Goal: Task Accomplishment & Management: Use online tool/utility

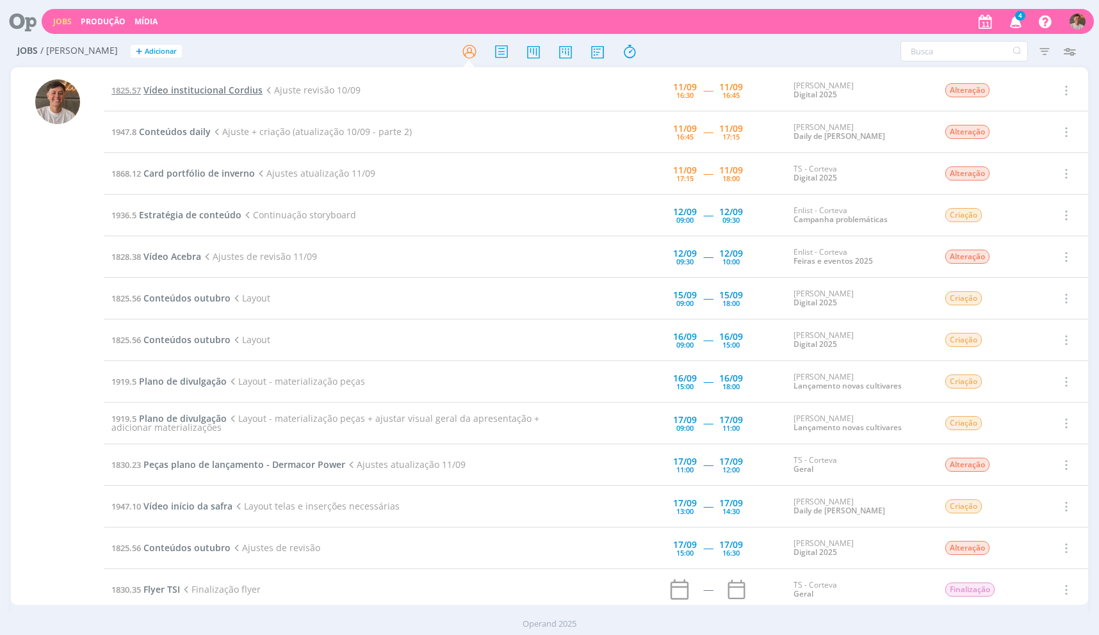
click at [215, 95] on span "Vídeo institucional Cordius" at bounding box center [202, 90] width 119 height 12
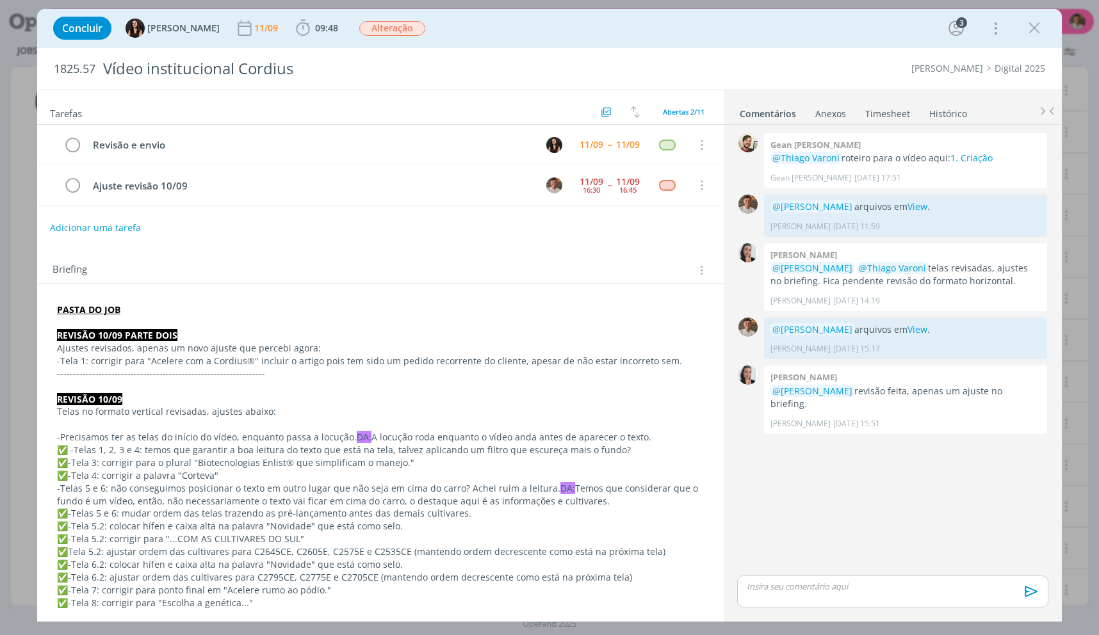
click at [530, 486] on p "-Telas 5 e 6: não conseguimos posicionar o texto em outro lugar que não seja em…" at bounding box center [380, 495] width 647 height 26
drag, startPoint x: 268, startPoint y: 22, endPoint x: 290, endPoint y: 33, distance: 24.9
click at [268, 22] on div "Concluir [PERSON_NAME] [DATE] 09:48 Iniciar Apontar Data * [DATE] Horas * 00:00…" at bounding box center [549, 28] width 1005 height 31
click at [294, 33] on icon "dialog" at bounding box center [302, 28] width 19 height 19
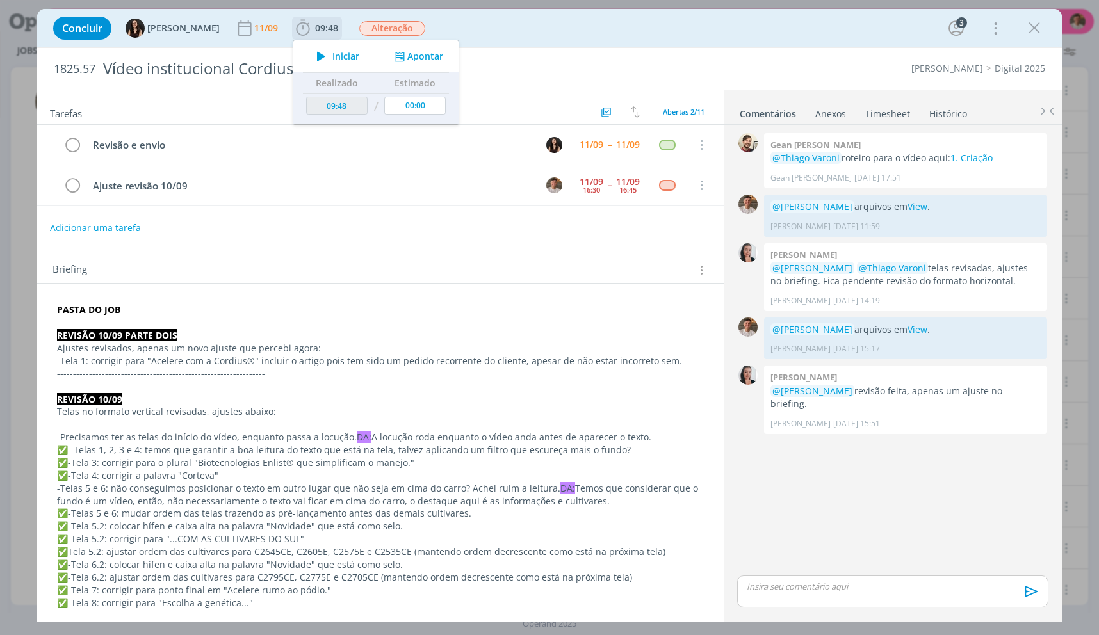
click at [310, 51] on icon "dialog" at bounding box center [321, 56] width 22 height 17
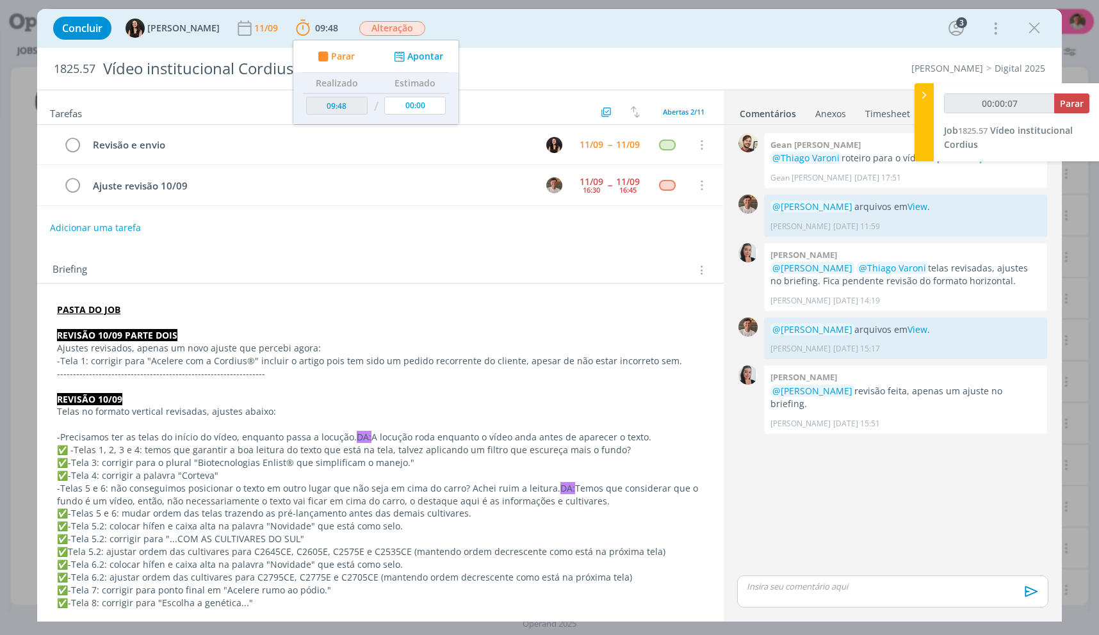
type input "00:00:08"
click at [927, 330] on link "View" at bounding box center [917, 329] width 20 height 12
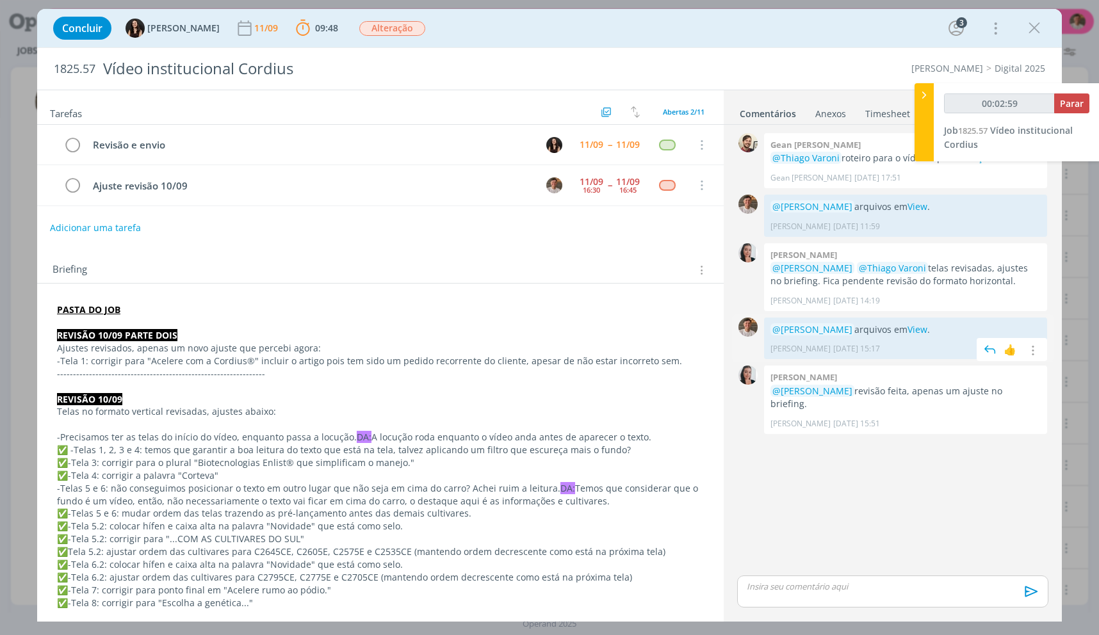
click at [948, 328] on p "@[PERSON_NAME] arquivos em View ." at bounding box center [905, 329] width 270 height 13
copy p "@[PERSON_NAME] arquivos em View ."
click at [859, 590] on p "dialog" at bounding box center [892, 587] width 291 height 12
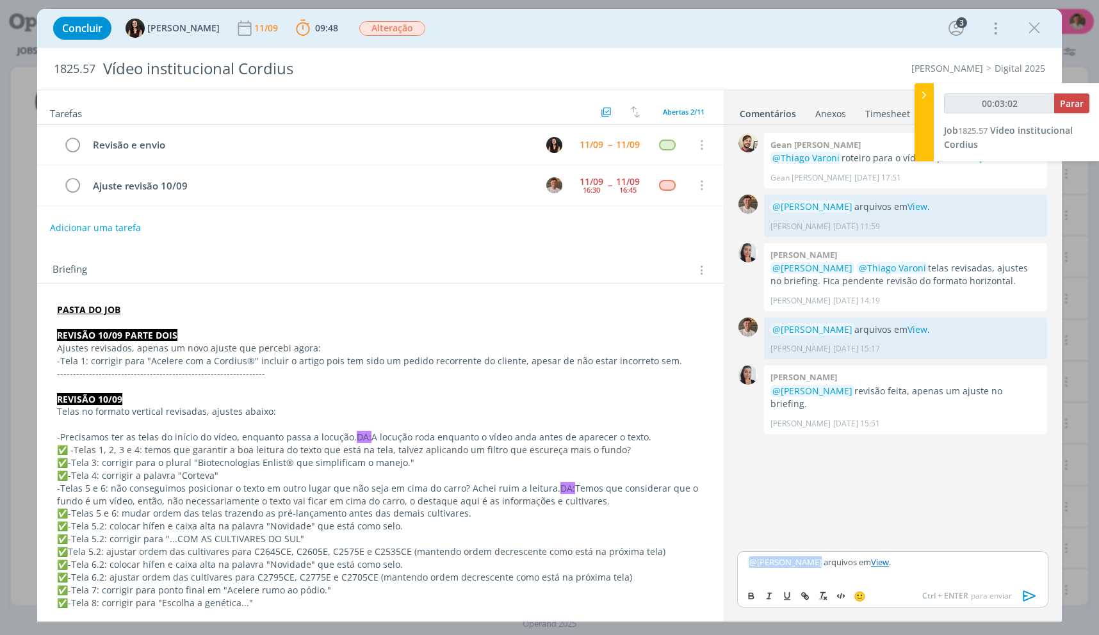
type input "00:03:03"
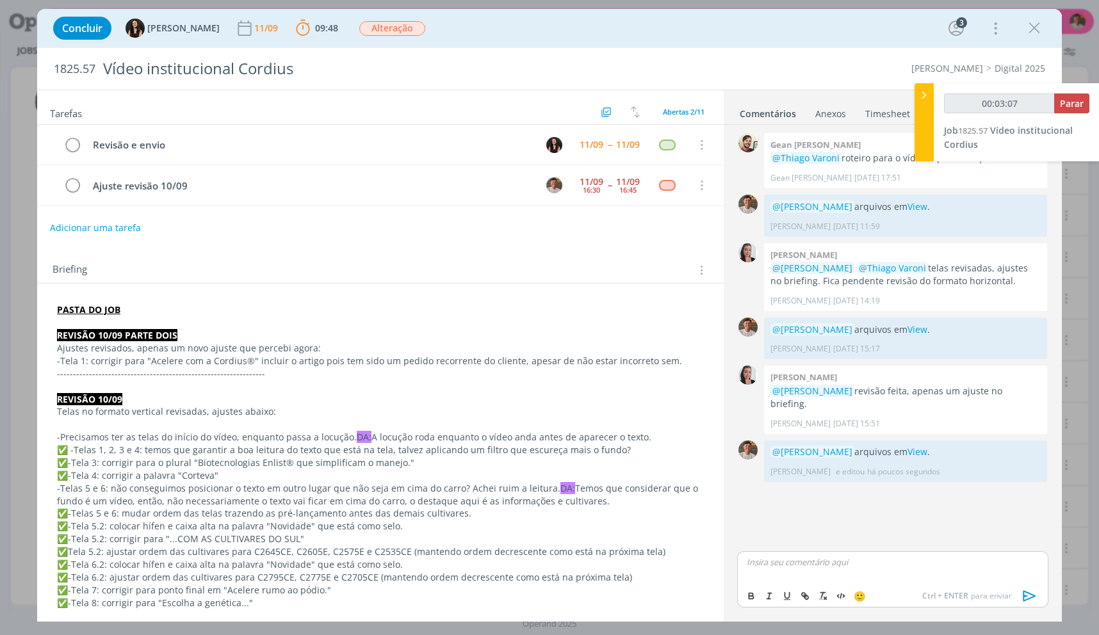
type input "00:03:08"
click at [1059, 94] on button "Parar" at bounding box center [1071, 103] width 35 height 20
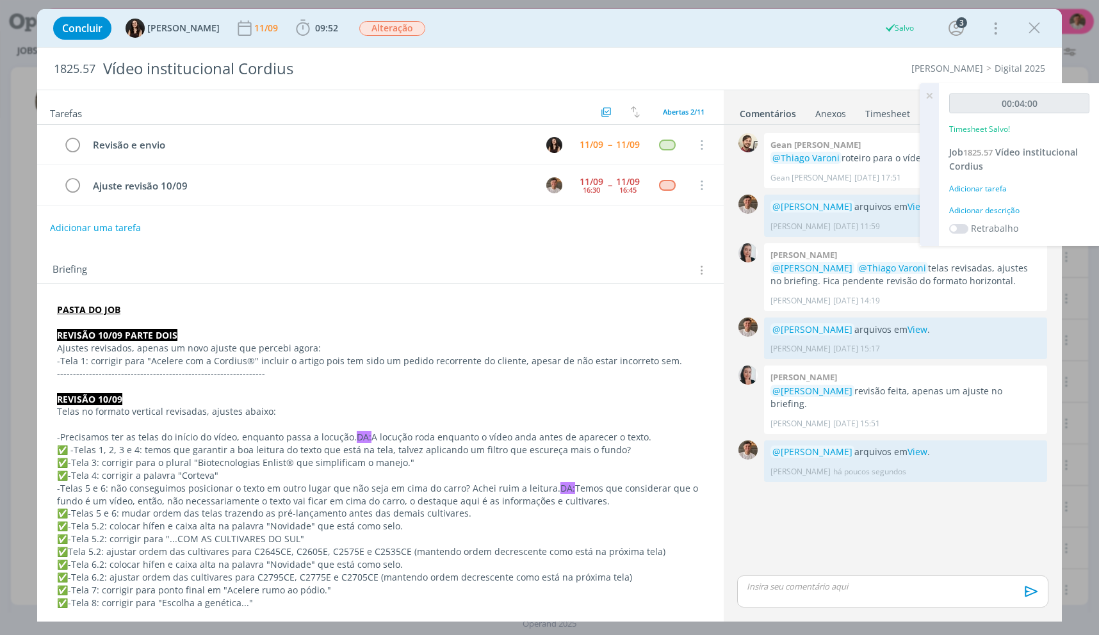
click at [1009, 207] on div "Adicionar descrição" at bounding box center [1019, 211] width 140 height 12
click at [1009, 208] on textarea at bounding box center [1019, 230] width 134 height 45
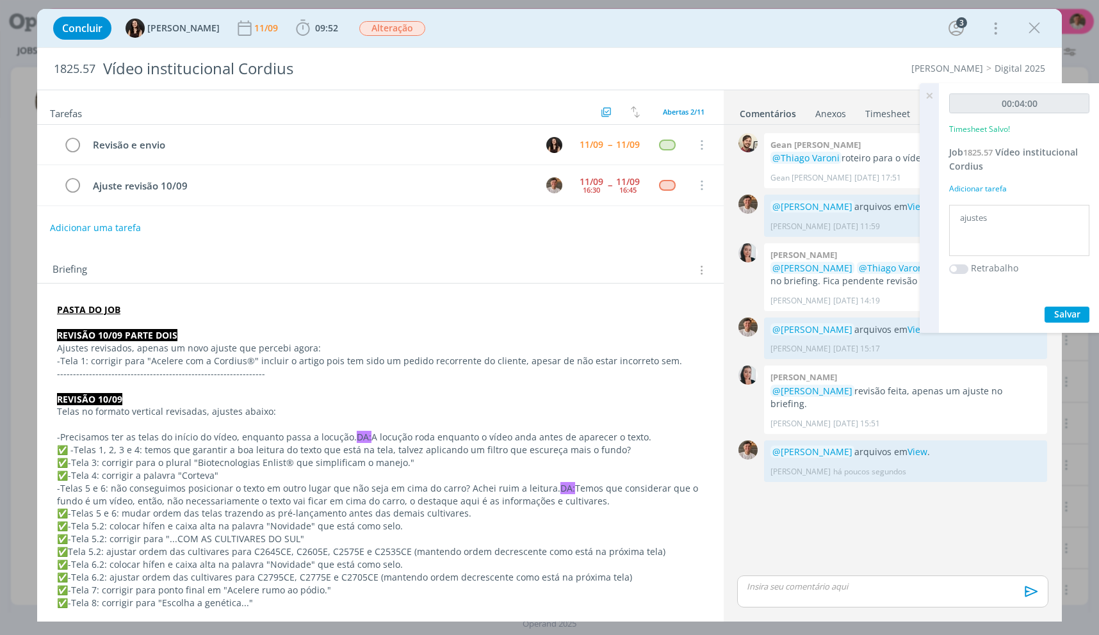
type textarea "ajustes"
click at [1044, 307] on button "Salvar" at bounding box center [1066, 315] width 45 height 16
click at [79, 191] on icon "dialog" at bounding box center [72, 185] width 18 height 19
click at [1044, 17] on div "dialog" at bounding box center [1034, 28] width 23 height 23
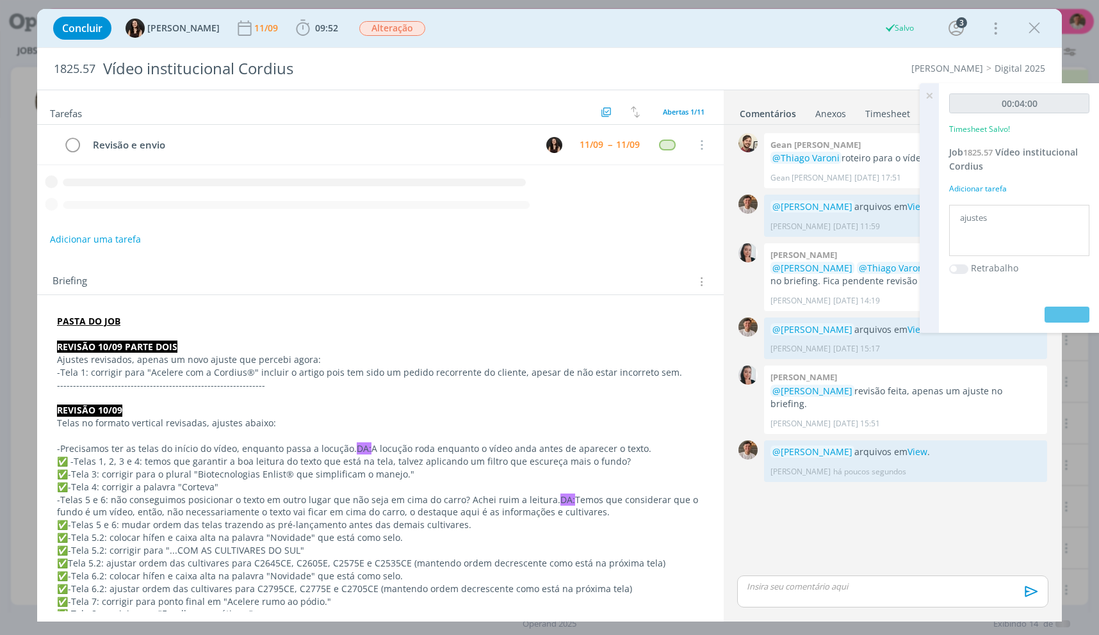
click at [1039, 21] on icon "dialog" at bounding box center [1034, 28] width 19 height 19
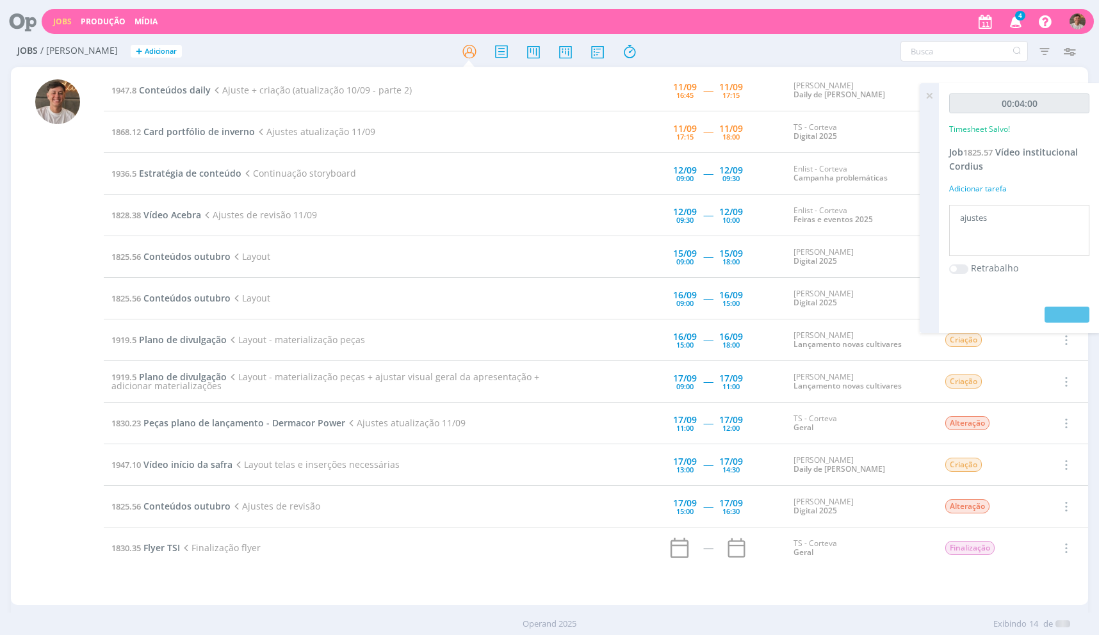
click at [931, 94] on div at bounding box center [549, 317] width 1099 height 635
drag, startPoint x: 931, startPoint y: 95, endPoint x: 860, endPoint y: 111, distance: 72.4
click at [931, 95] on icon at bounding box center [929, 95] width 23 height 25
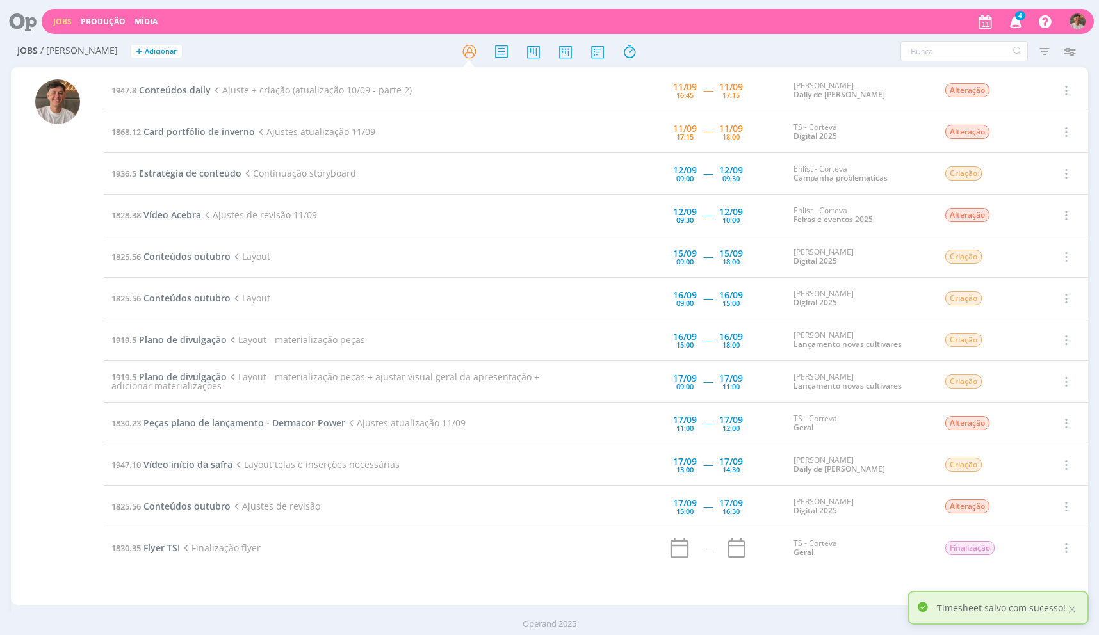
click at [204, 106] on td "1947.8 Conteúdos daily Ajuste + criação (atualização 10/09 - parte 2)" at bounding box center [328, 91] width 449 height 42
click at [208, 89] on span "Conteúdos daily" at bounding box center [175, 90] width 72 height 12
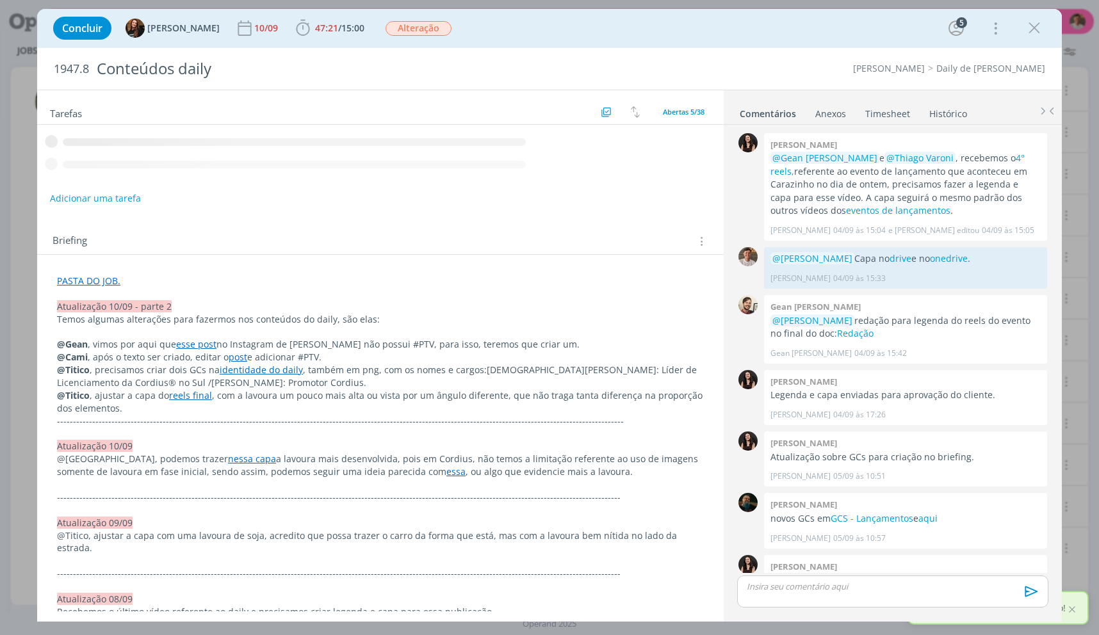
scroll to position [984, 0]
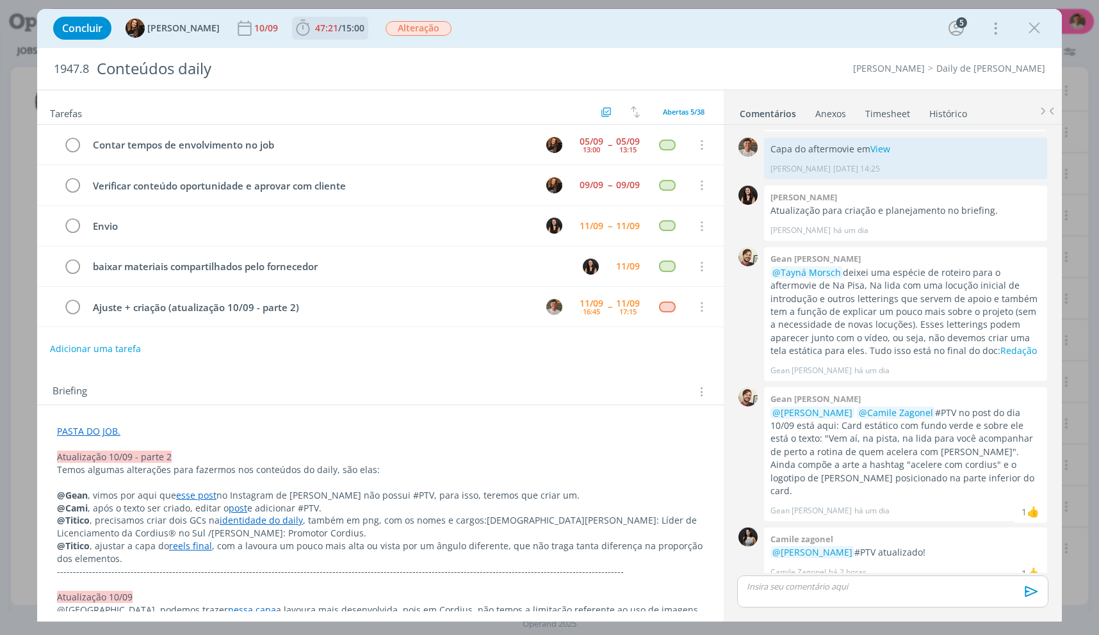
click at [341, 33] on span "15:00" at bounding box center [352, 28] width 23 height 12
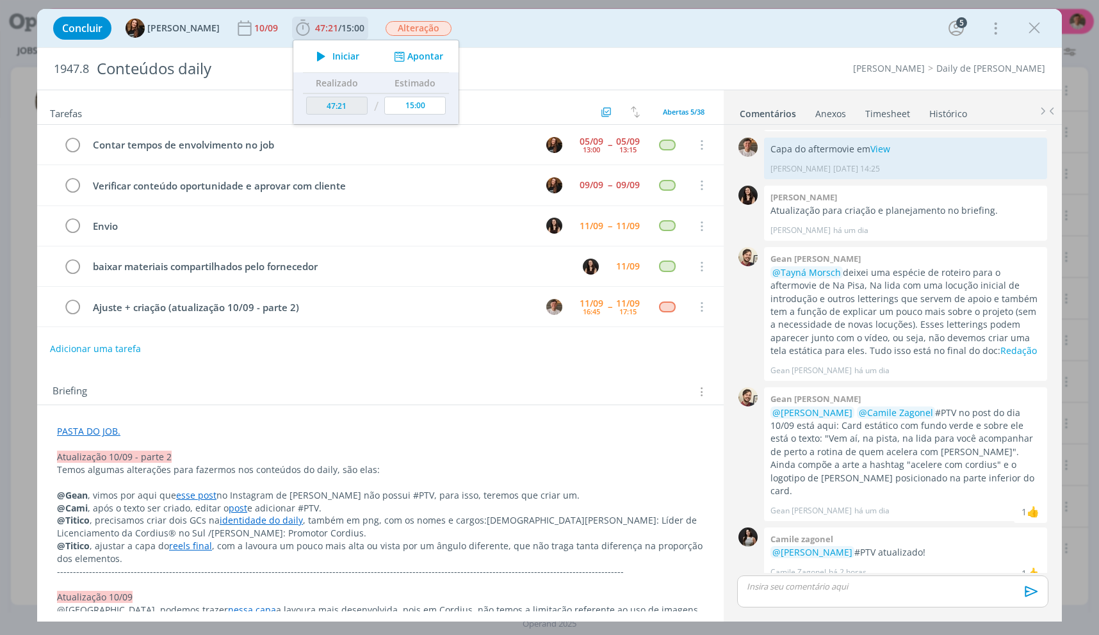
click at [346, 53] on span "Iniciar" at bounding box center [345, 56] width 27 height 9
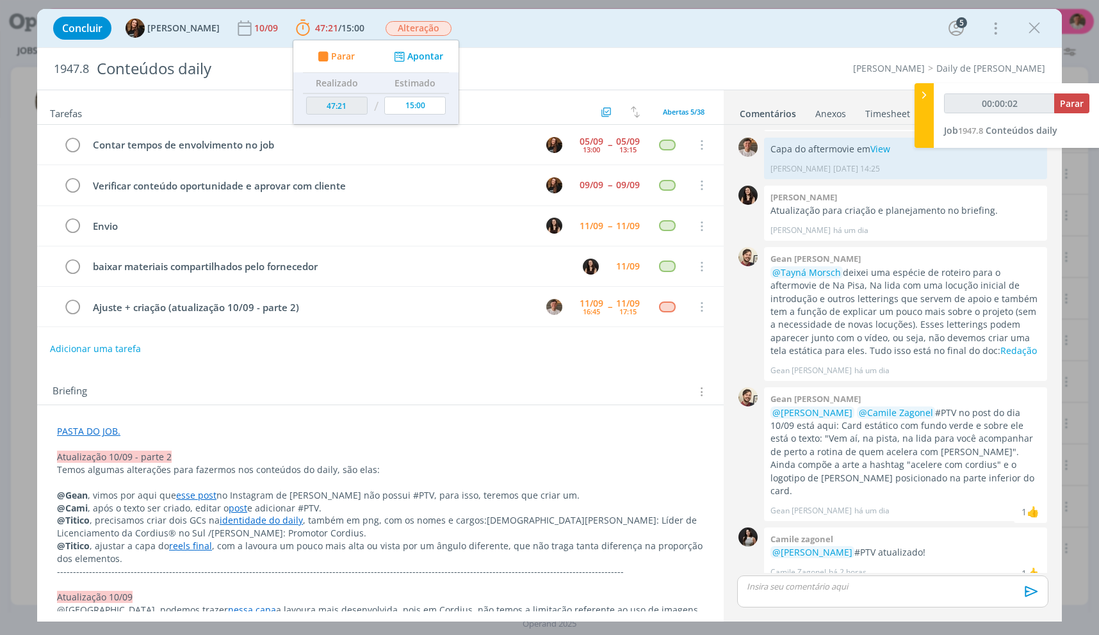
click at [207, 457] on p "Atualização 10/09 - parte 2" at bounding box center [380, 457] width 647 height 13
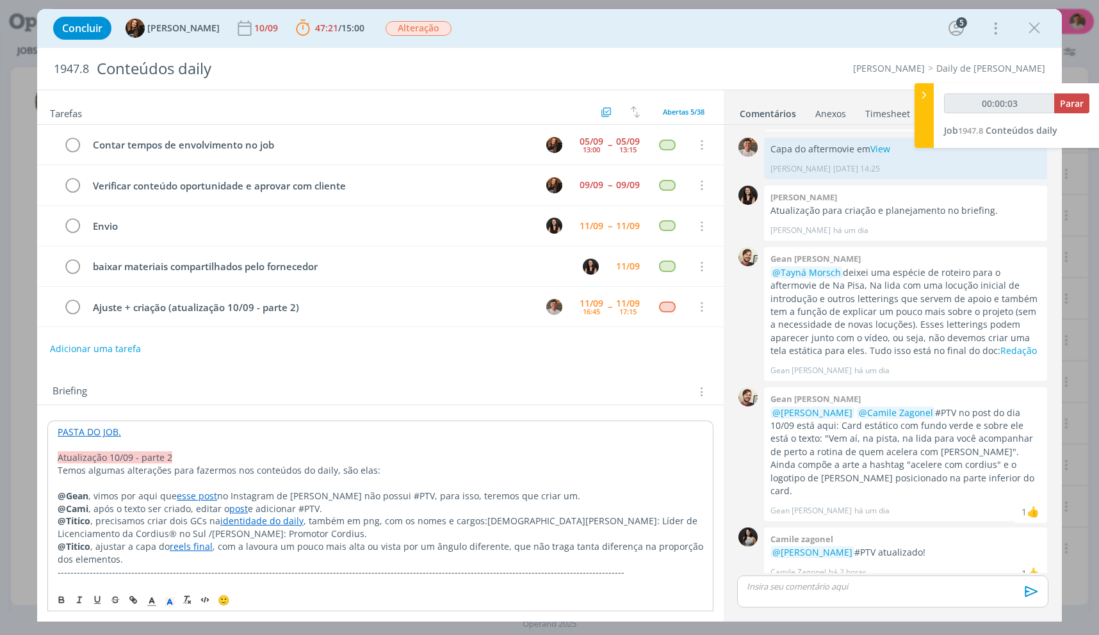
click at [174, 491] on p "@Gean , vimos por aqui que esse post no Instagram de [PERSON_NAME] não possui #…" at bounding box center [381, 496] width 646 height 13
click at [380, 501] on p "@Gean , vimos por aqui que esse post no Instagram de [PERSON_NAME] não possui #…" at bounding box center [381, 496] width 646 height 13
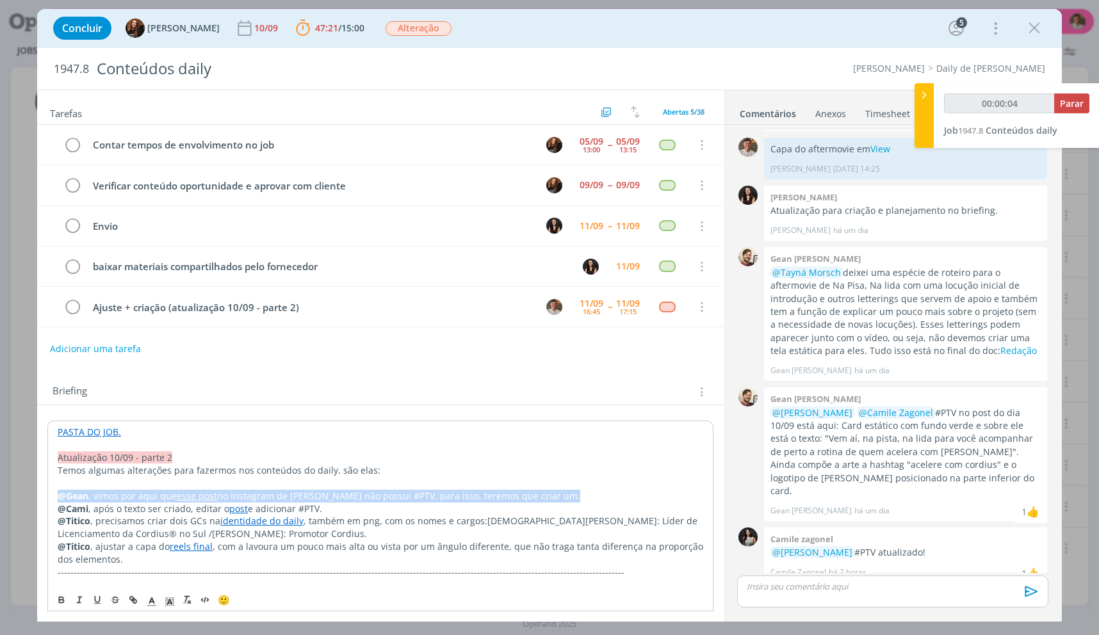
click at [380, 501] on p "@Gean , vimos por aqui que esse post no Instagram de [PERSON_NAME] não possui #…" at bounding box center [381, 496] width 646 height 13
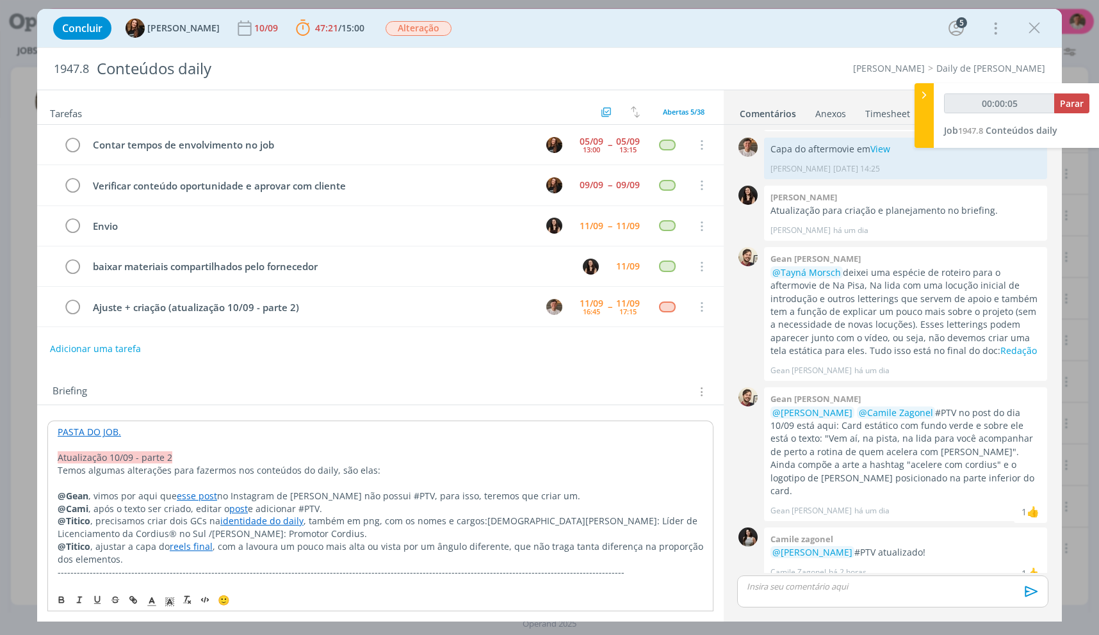
click at [134, 516] on p "@Titico , precisamos criar dois GCs na identidade do daily , também em png, com…" at bounding box center [381, 528] width 646 height 26
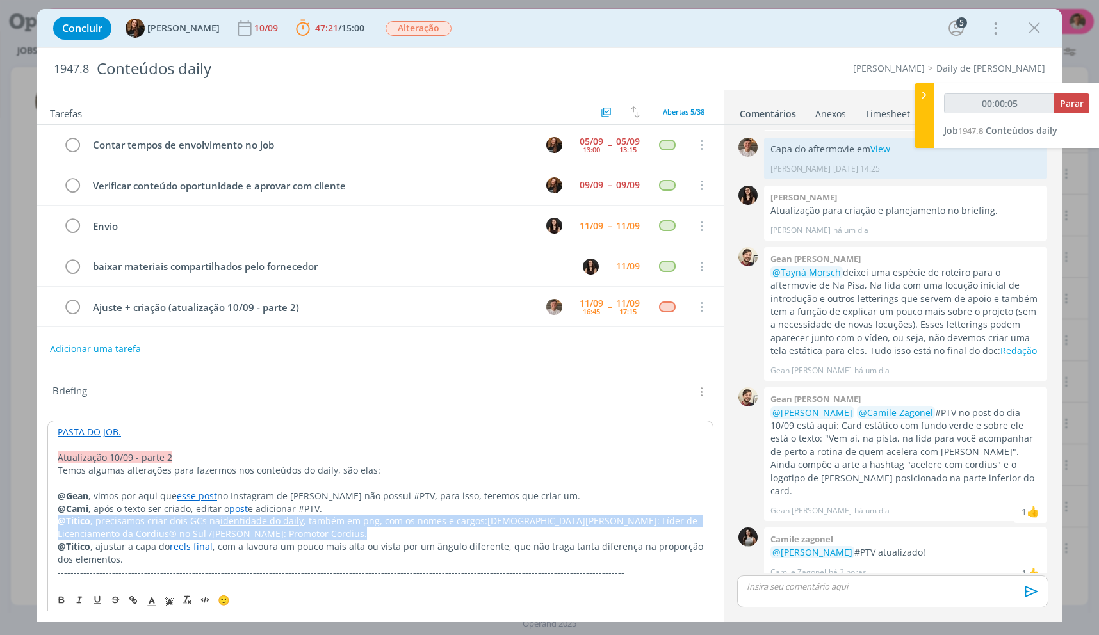
click at [134, 516] on p "@Titico , precisamos criar dois GCs na identidade do daily , também em png, com…" at bounding box center [381, 528] width 646 height 26
click at [226, 536] on p "@Titico , precisamos criar dois GCs na identidade do daily , também em png, com…" at bounding box center [381, 528] width 646 height 26
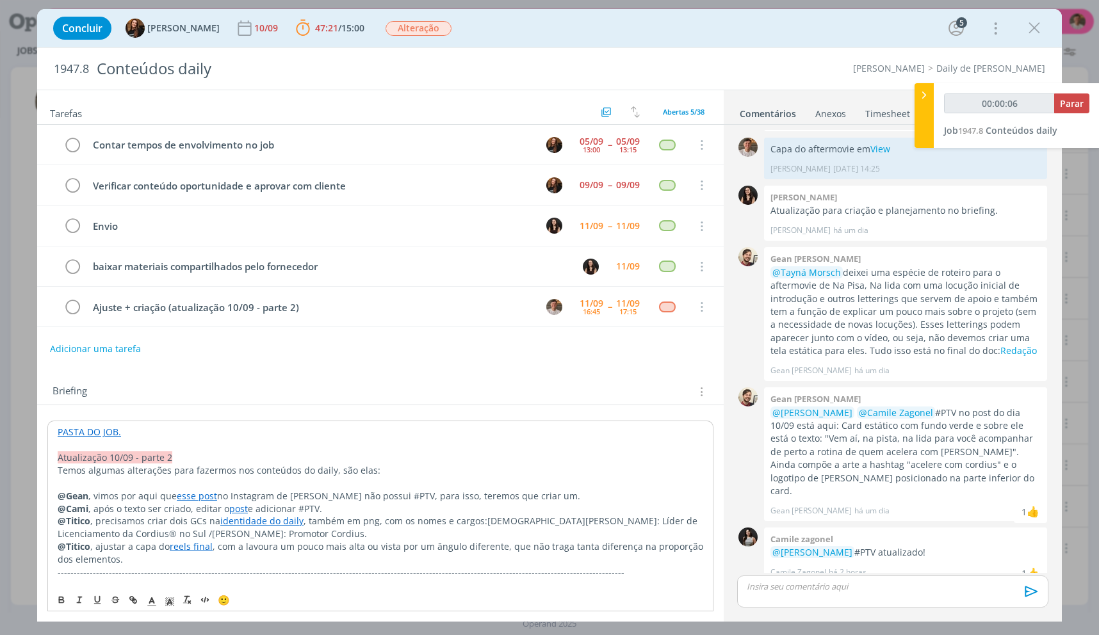
click at [350, 524] on p "@Titico , precisamos criar dois GCs na identidade do daily , também em png, com…" at bounding box center [381, 528] width 646 height 26
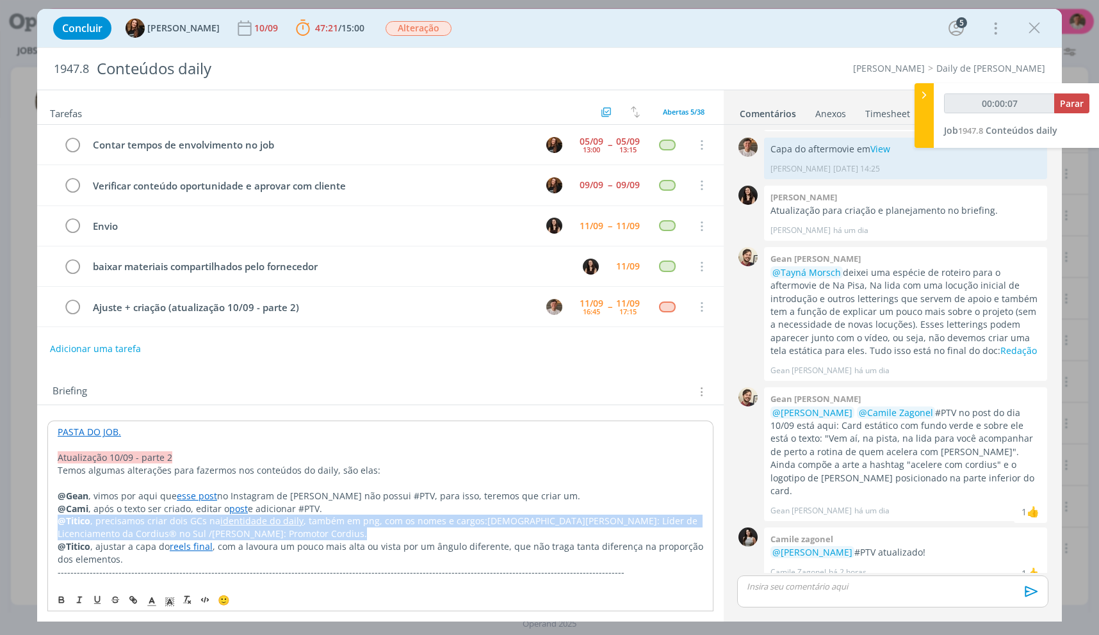
click at [350, 524] on p "@Titico , precisamos criar dois GCs na identidade do daily , também em png, com…" at bounding box center [381, 528] width 646 height 26
click at [461, 523] on p "@Titico , precisamos criar dois GCs na identidade do daily , também em png, com…" at bounding box center [381, 528] width 646 height 26
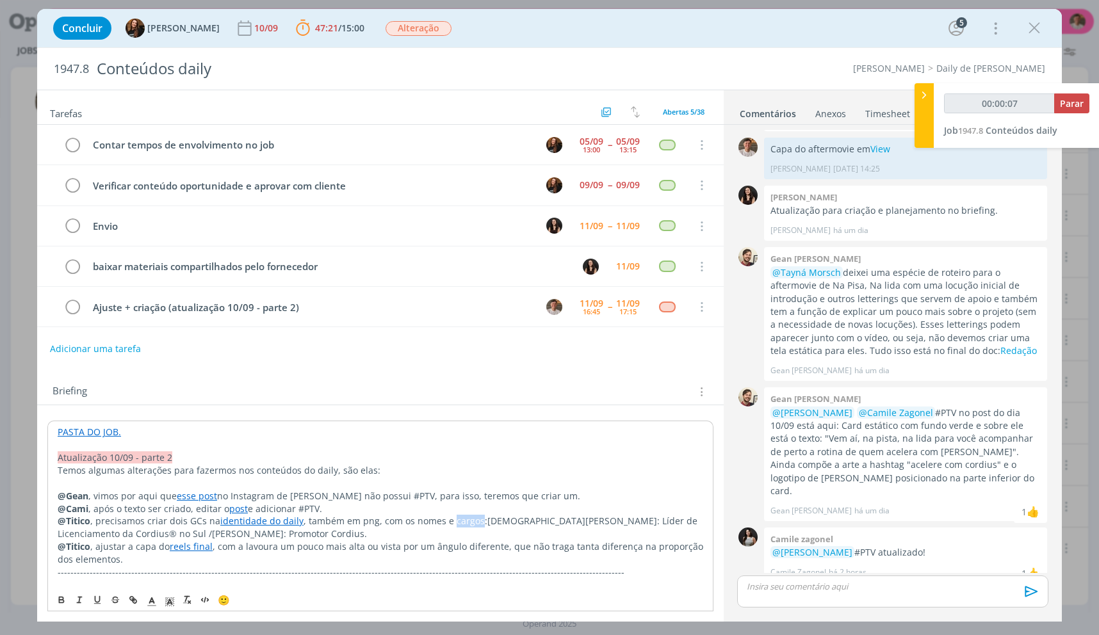
click at [461, 523] on p "@Titico , precisamos criar dois GCs na identidade do daily , também em png, com…" at bounding box center [381, 528] width 646 height 26
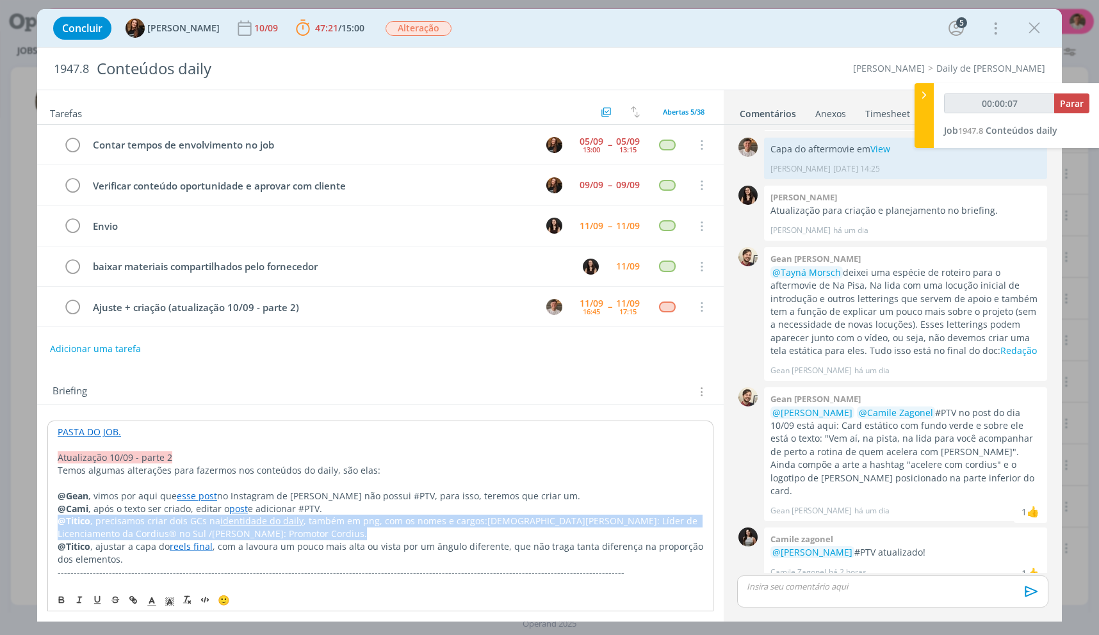
click at [461, 523] on p "@Titico , precisamos criar dois GCs na identidade do daily , também em png, com…" at bounding box center [381, 528] width 646 height 26
click at [585, 516] on span "[DEMOGRAPHIC_DATA][PERSON_NAME]: Líder de Licenciamento da Cordius® no Sul /" at bounding box center [379, 527] width 642 height 25
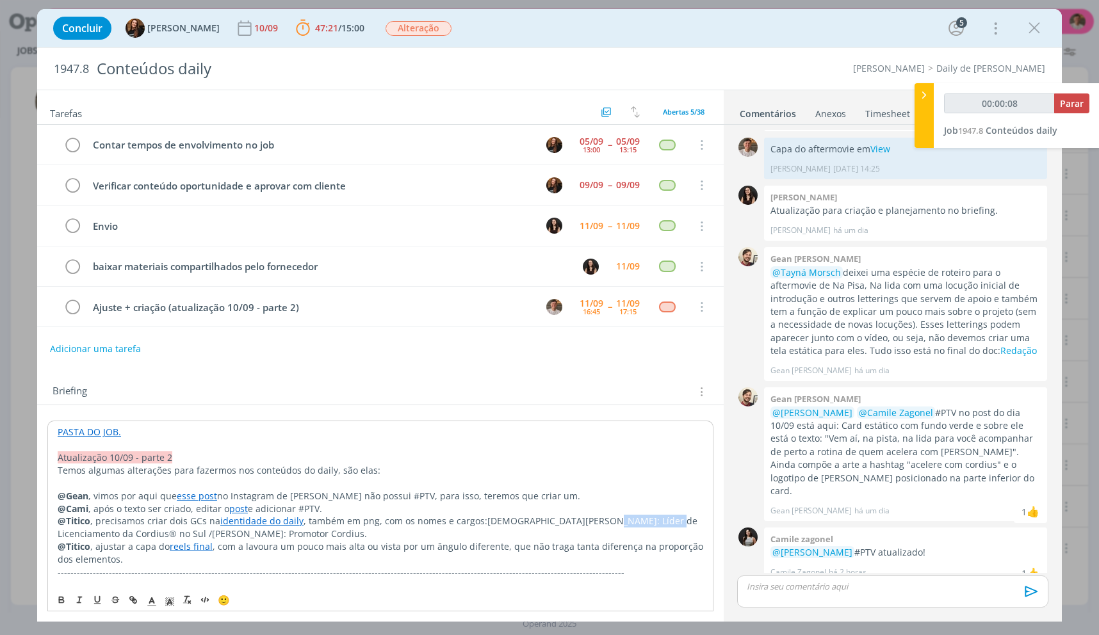
click at [585, 516] on span "[DEMOGRAPHIC_DATA][PERSON_NAME]: Líder de Licenciamento da Cordius® no Sul /" at bounding box center [379, 527] width 642 height 25
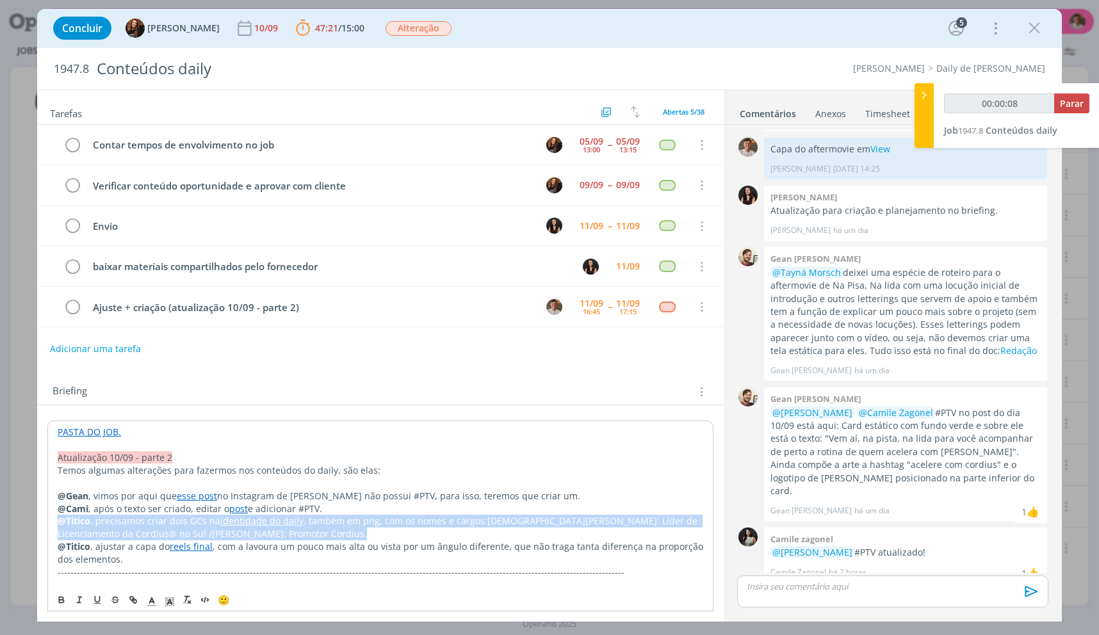
click at [585, 516] on span "[DEMOGRAPHIC_DATA][PERSON_NAME]: Líder de Licenciamento da Cordius® no Sul /" at bounding box center [379, 527] width 642 height 25
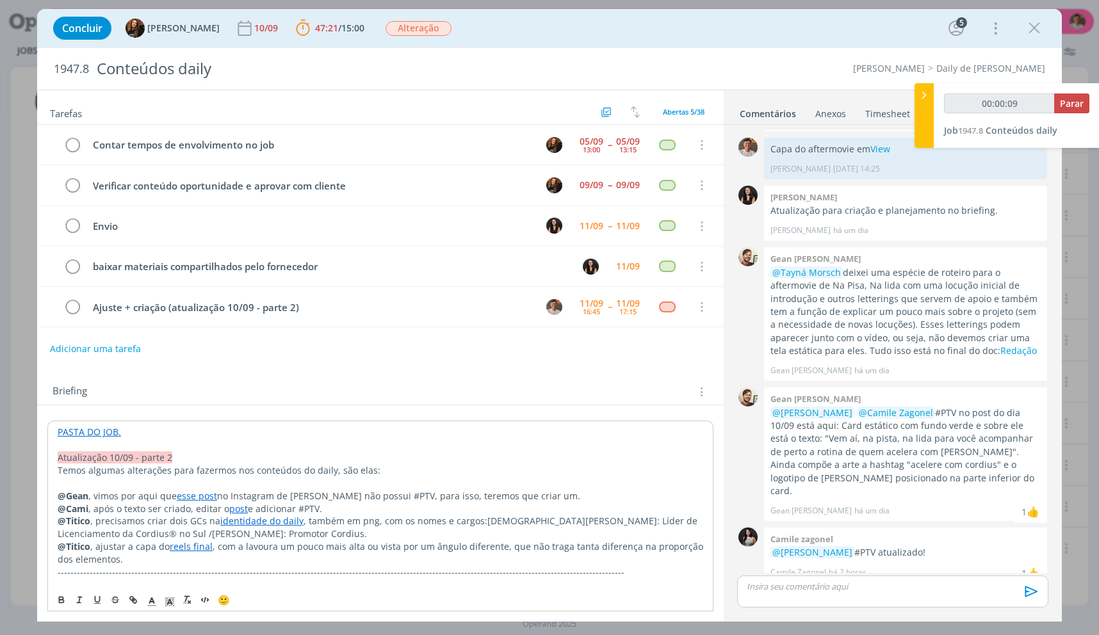
click at [213, 549] on span ", com a lavoura um pouco mais alta ou vista por um ângulo diferente, que não tr…" at bounding box center [382, 552] width 648 height 25
click at [199, 548] on link "reels final" at bounding box center [191, 546] width 43 height 12
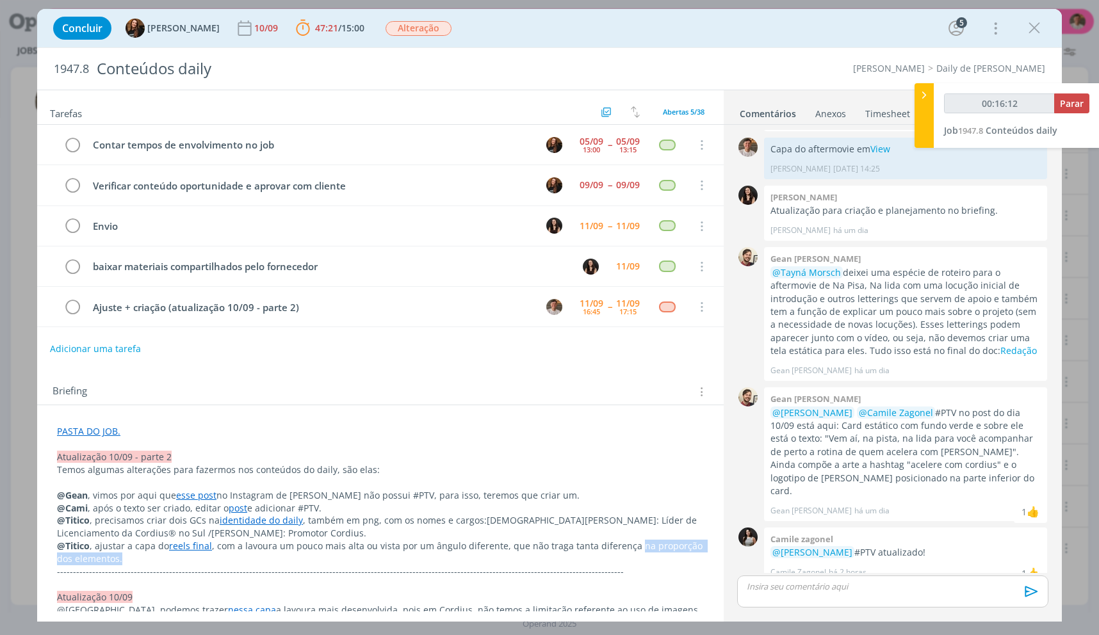
drag, startPoint x: 606, startPoint y: 551, endPoint x: 491, endPoint y: 562, distance: 116.4
click at [495, 562] on p "@Titico , ajustar a capa do reels final , com a lavoura um pouco mais alta ou v…" at bounding box center [380, 553] width 647 height 26
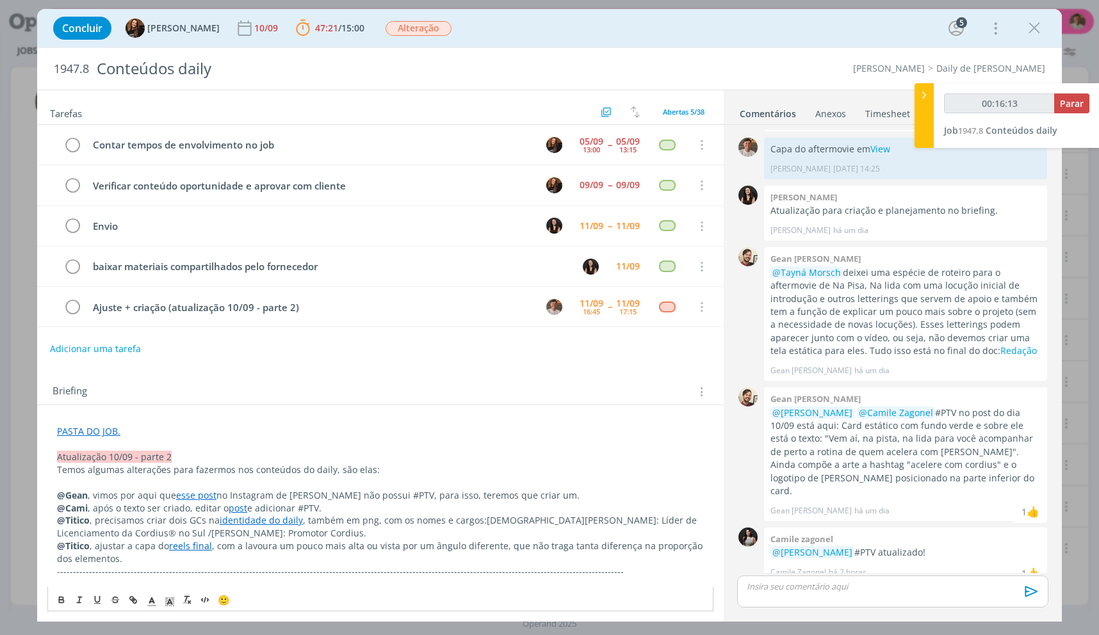
drag, startPoint x: 299, startPoint y: 514, endPoint x: 307, endPoint y: 514, distance: 8.3
click at [299, 514] on p "@Cami , após o texto ser criado, editar o post e adicionar #PTV." at bounding box center [380, 508] width 647 height 13
click at [284, 521] on link "identidade do daily" at bounding box center [261, 520] width 83 height 12
click at [266, 541] on link "[URL][DOMAIN_NAME]" at bounding box center [218, 545] width 97 height 17
click at [539, 558] on p "@Titico , ajustar a capa do reels final , com a lavoura um pouco mais alta ou v…" at bounding box center [380, 553] width 647 height 26
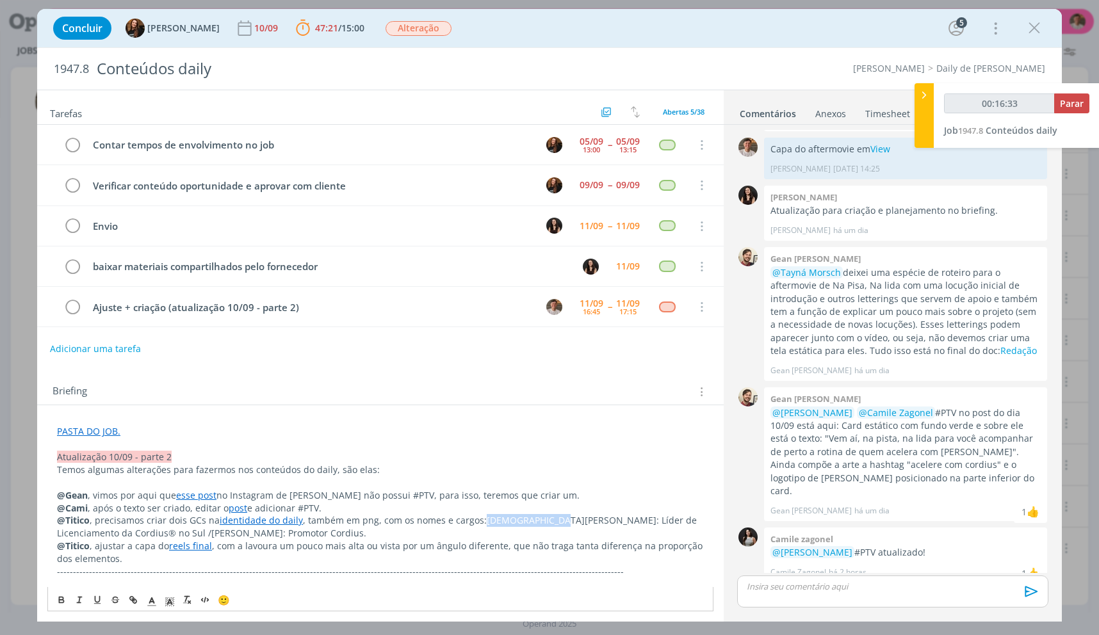
drag, startPoint x: 480, startPoint y: 519, endPoint x: 541, endPoint y: 518, distance: 61.5
click at [541, 518] on span "[DEMOGRAPHIC_DATA][PERSON_NAME]: Líder de Licenciamento da Cordius® no Sul /" at bounding box center [378, 526] width 642 height 25
copy span "[DEMOGRAPHIC_DATA][PERSON_NAME]:"
drag, startPoint x: 699, startPoint y: 524, endPoint x: 543, endPoint y: 526, distance: 155.6
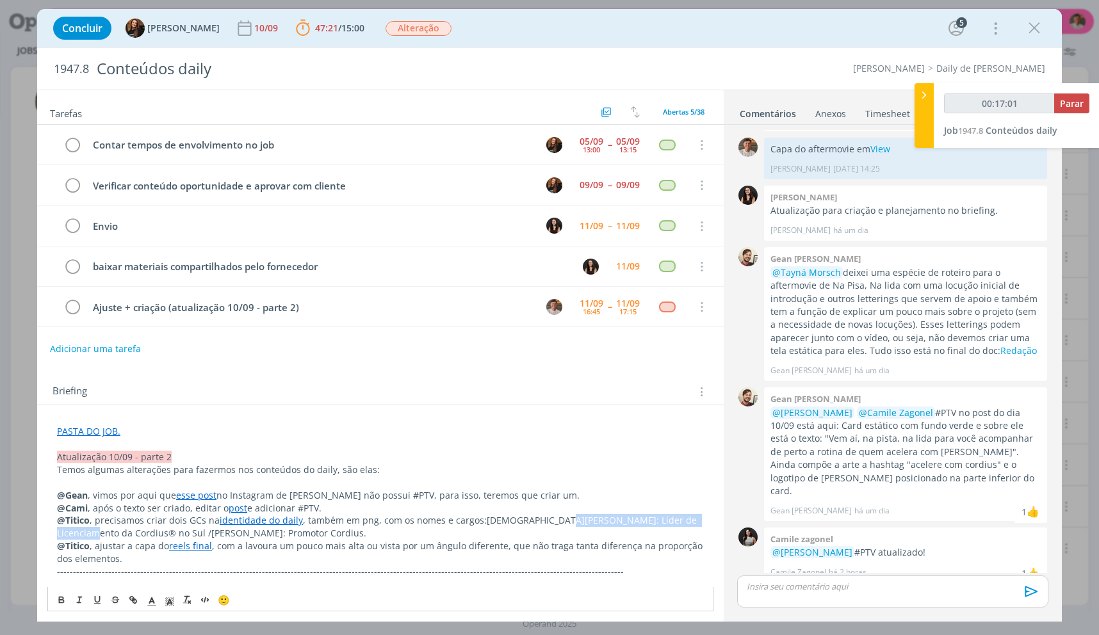
copy span "Líder de Licenciamento da Cordius®"
click at [637, 530] on p "@Titico , precisamos criar dois GCs na identidade do daily , também em png, com…" at bounding box center [380, 527] width 647 height 26
drag, startPoint x: 85, startPoint y: 533, endPoint x: 542, endPoint y: 517, distance: 458.1
click at [542, 517] on span "[DEMOGRAPHIC_DATA][PERSON_NAME]: Líder de Licenciamento da Cordius® no Sul /" at bounding box center [378, 526] width 642 height 25
copy span "Líder de Licenciamento da Cordius® no Sul"
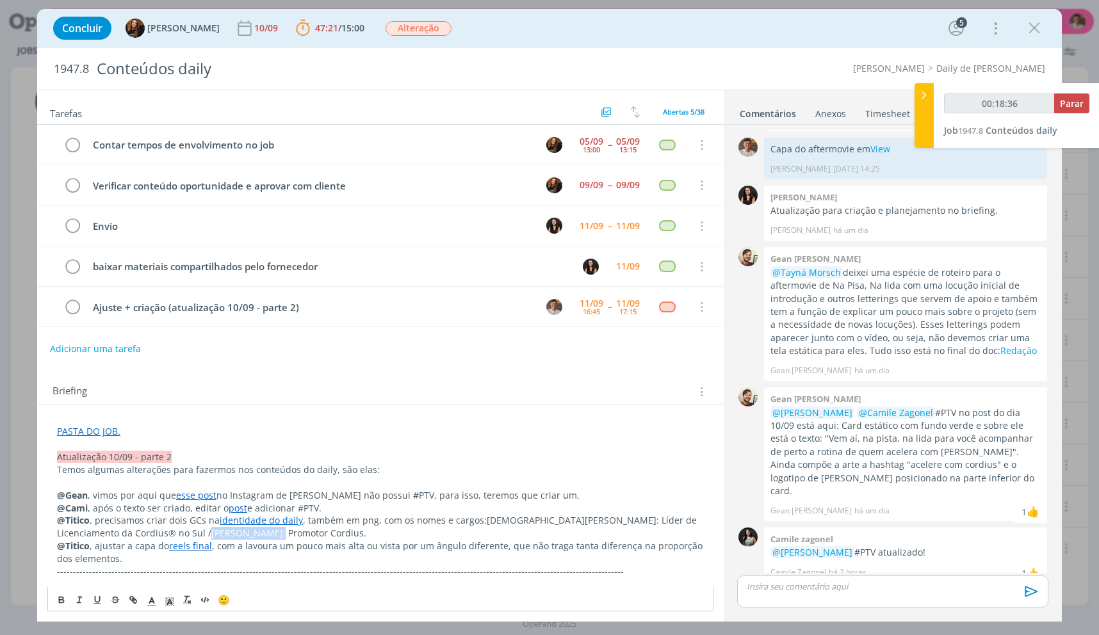
drag, startPoint x: 147, startPoint y: 535, endPoint x: 91, endPoint y: 539, distance: 56.5
click at [91, 539] on p "@Titico , precisamos criar dois GCs na identidade do daily , também em png, com…" at bounding box center [380, 527] width 647 height 26
copy p "[PERSON_NAME]"
drag, startPoint x: 154, startPoint y: 530, endPoint x: 227, endPoint y: 531, distance: 72.4
click at [227, 531] on p "@Titico , precisamos criar dois GCs na identidade do daily , também em png, com…" at bounding box center [380, 527] width 647 height 26
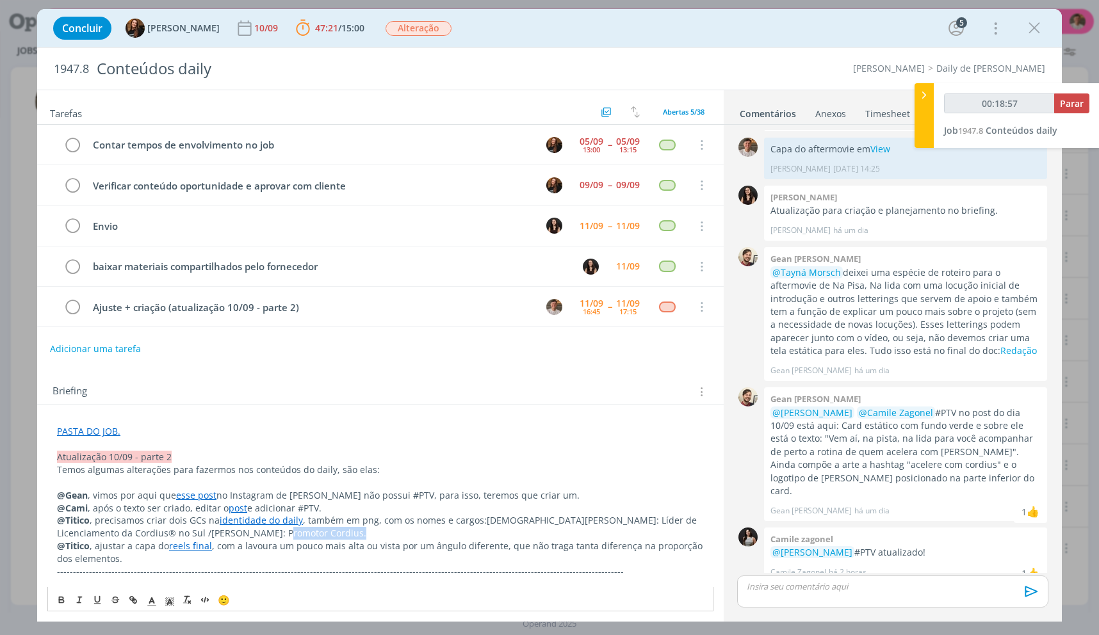
copy p "Promotor Cordius"
drag, startPoint x: 898, startPoint y: 158, endPoint x: 770, endPoint y: 154, distance: 127.5
click at [770, 154] on div "Capa do aftermovie em View Thiago Varoni [DATE] 14:25 👍 Editar Excluir" at bounding box center [905, 159] width 283 height 42
click at [772, 151] on p "Capa do aftermovie em View" at bounding box center [905, 149] width 270 height 13
click at [772, 152] on p "Capa do aftermovie em View" at bounding box center [905, 149] width 270 height 13
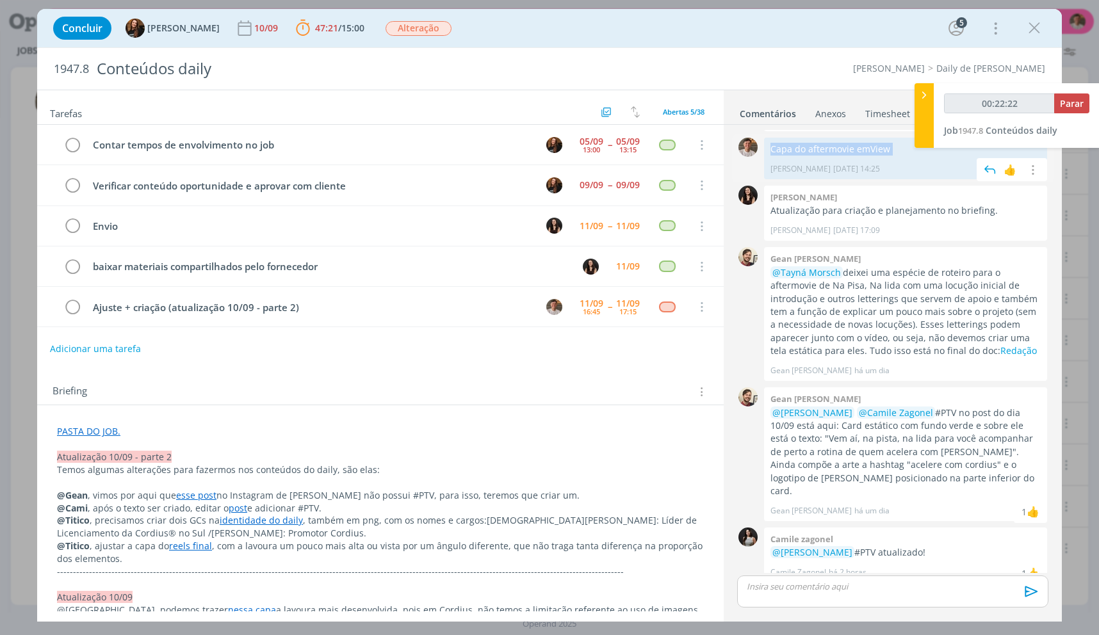
click at [773, 150] on p "Capa do aftermovie em View" at bounding box center [905, 149] width 270 height 13
click at [774, 150] on p "Capa do aftermovie em View" at bounding box center [905, 149] width 270 height 13
click at [774, 149] on p "Capa do aftermovie em View" at bounding box center [905, 149] width 270 height 13
copy p "Capa do aftermovie em View"
click at [866, 584] on p "dialog" at bounding box center [892, 587] width 291 height 12
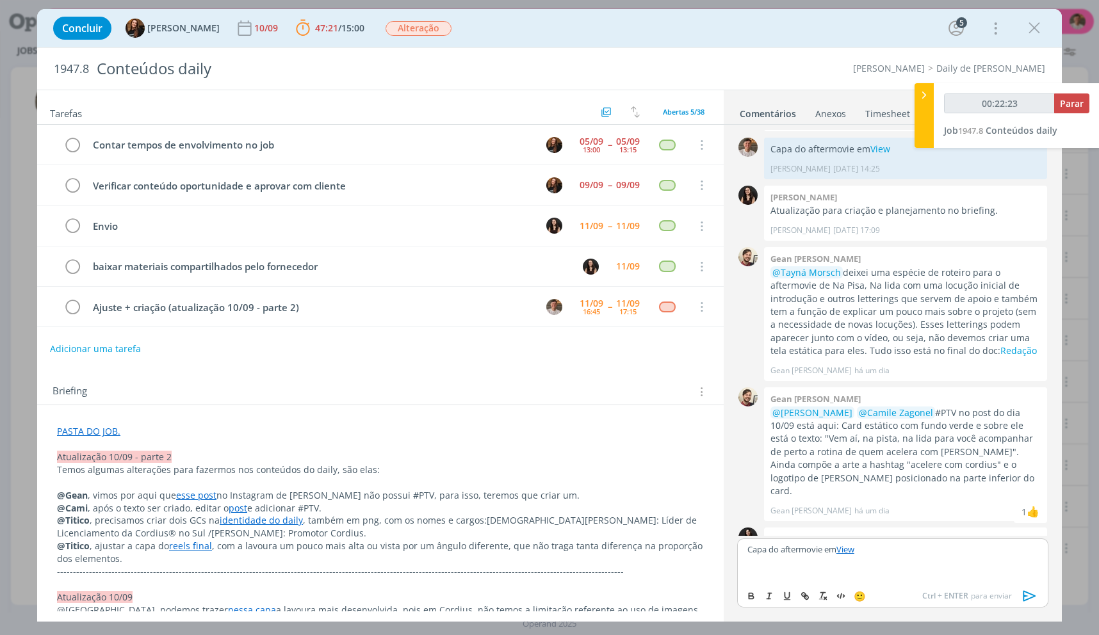
scroll to position [1021, 0]
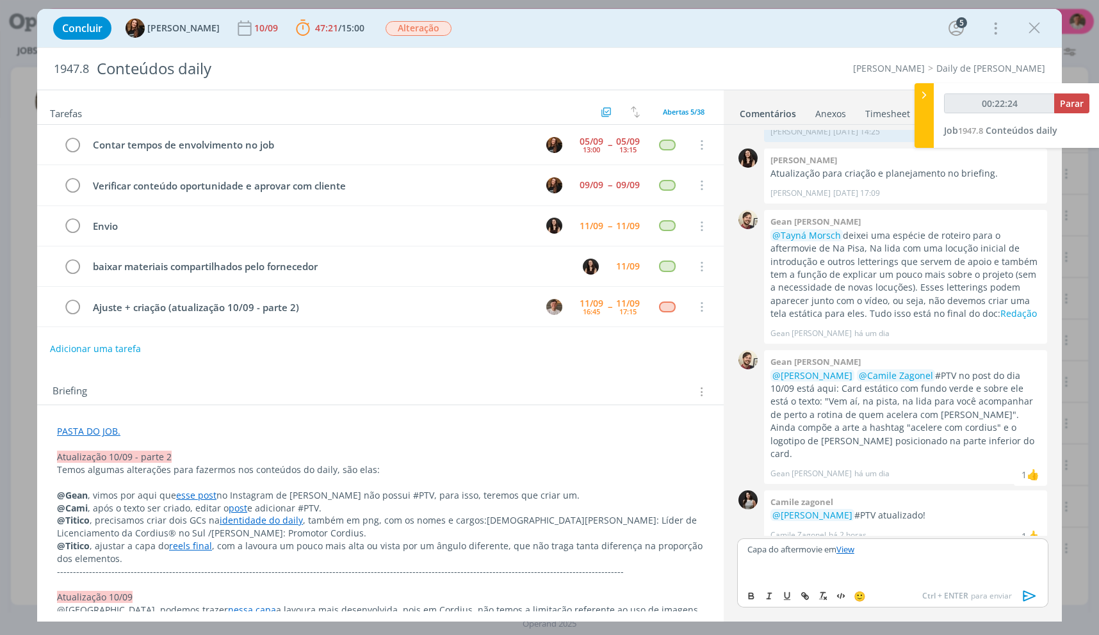
click at [834, 551] on p "Capa do aftermovie em View" at bounding box center [892, 550] width 291 height 12
click at [820, 554] on p "Capa do aftermovie em View" at bounding box center [892, 550] width 291 height 12
drag, startPoint x: 821, startPoint y: 553, endPoint x: 751, endPoint y: 554, distance: 69.8
click at [751, 554] on p "Capa do aftermovie em View" at bounding box center [892, 550] width 291 height 12
type input "00:22:28"
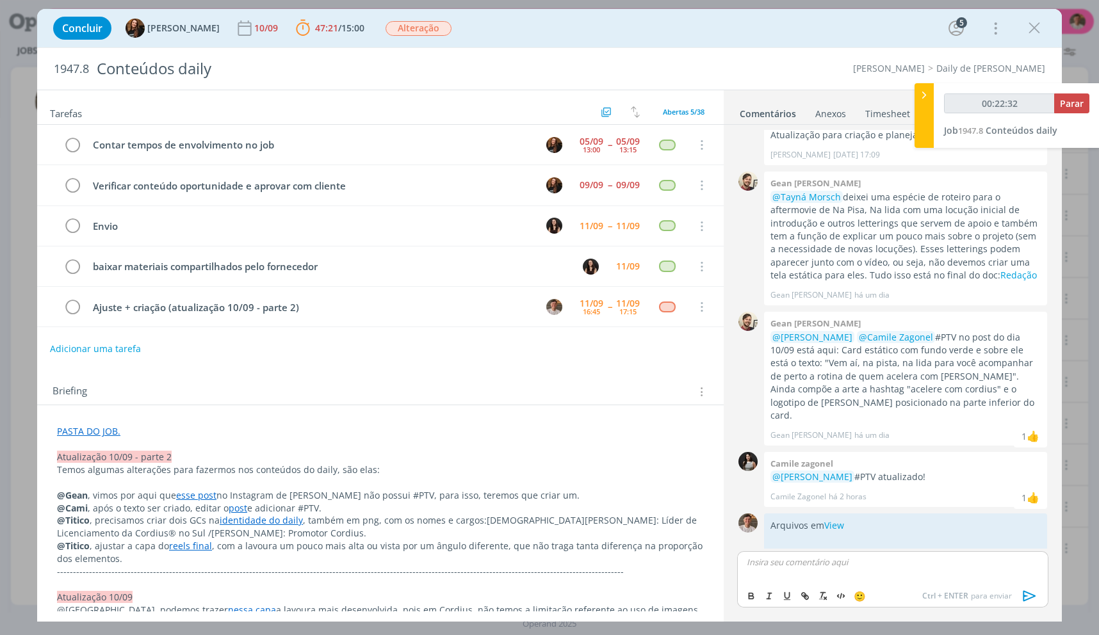
scroll to position [1069, 0]
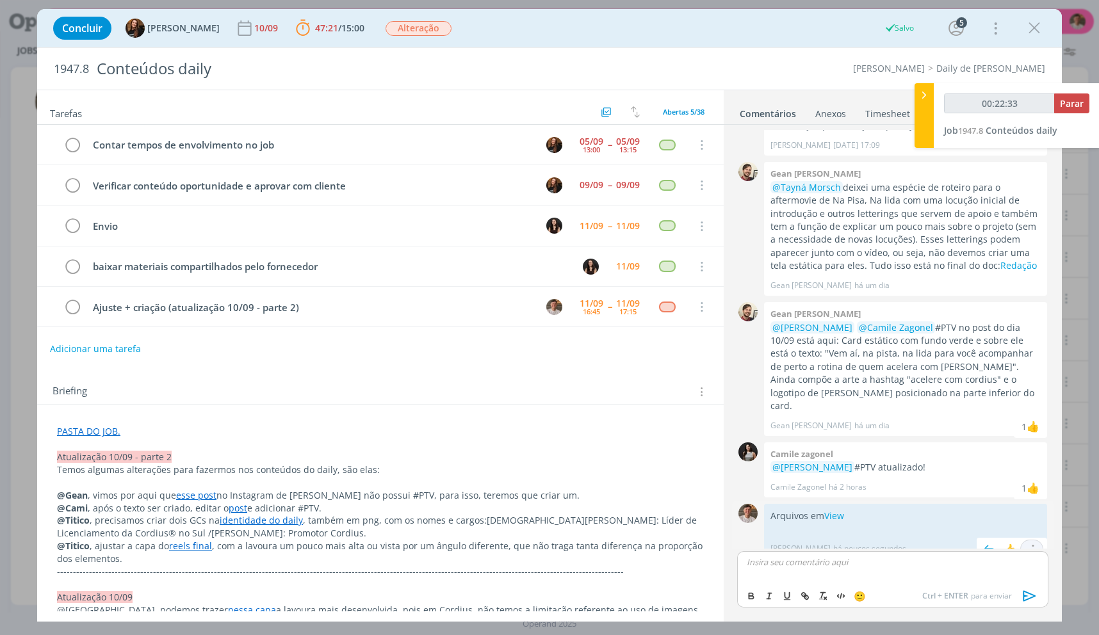
click at [1030, 544] on icon "dialog" at bounding box center [1032, 550] width 14 height 12
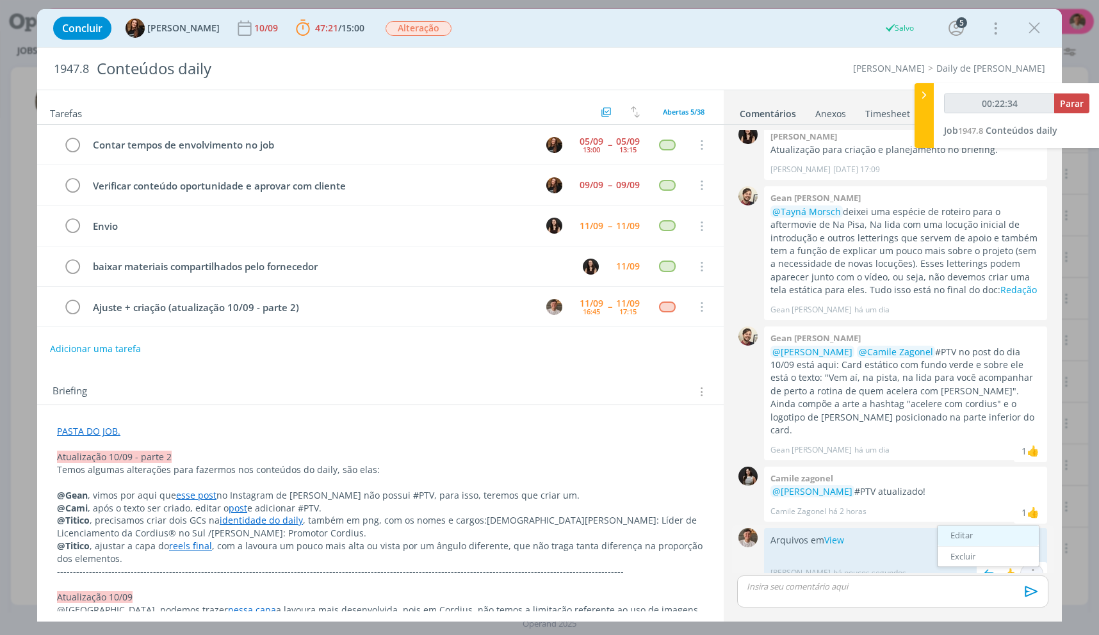
click at [980, 526] on link "Editar" at bounding box center [988, 536] width 101 height 20
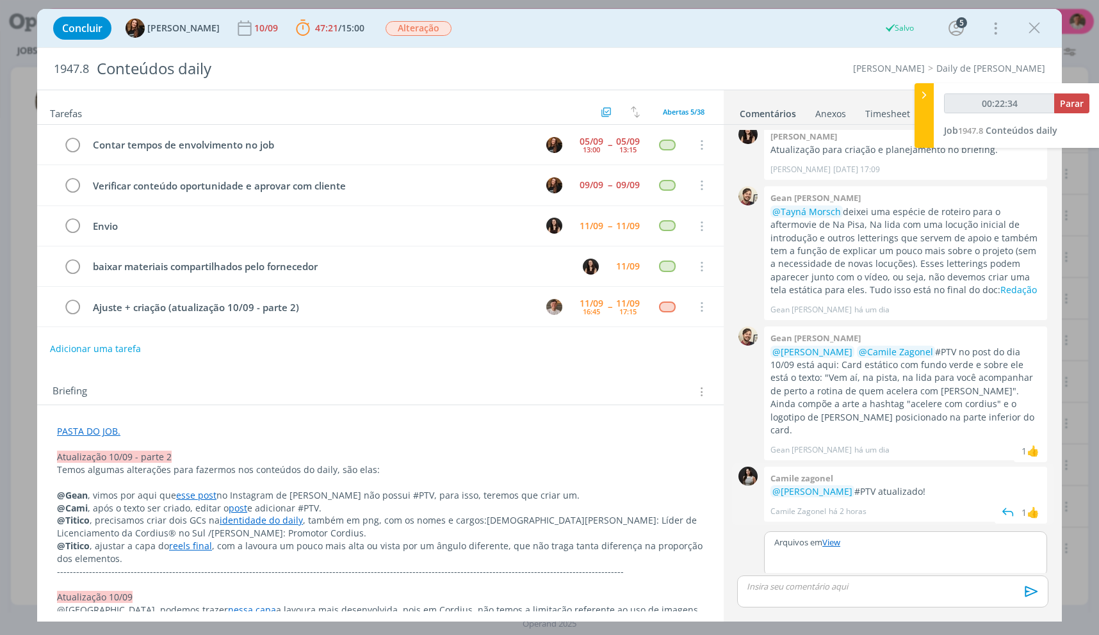
scroll to position [1036, 0]
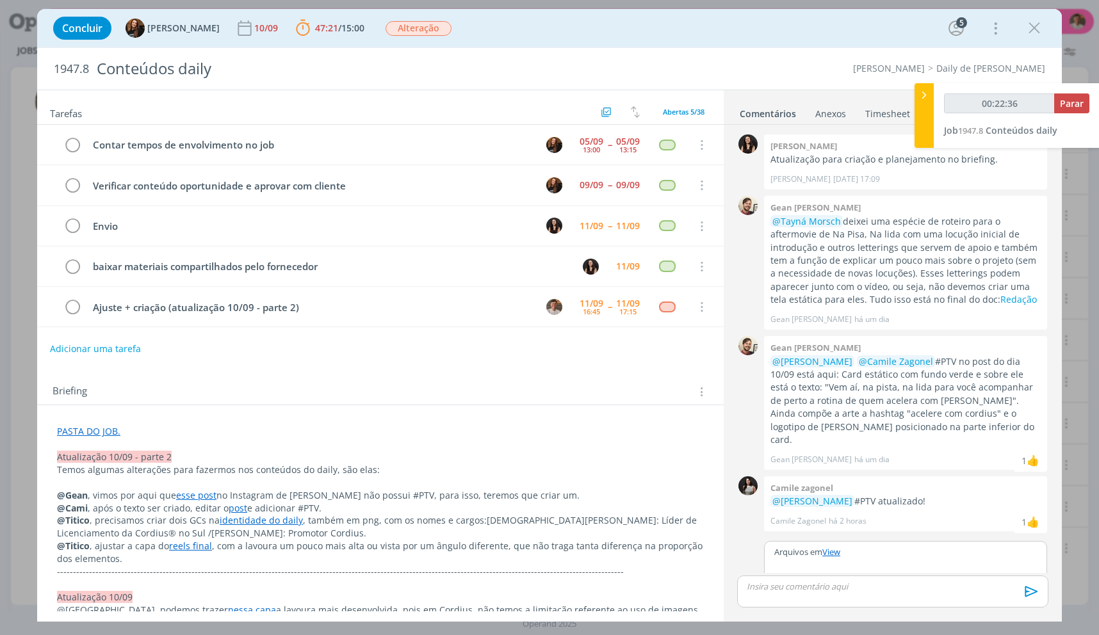
click at [967, 546] on p "Arquivos em View" at bounding box center [905, 552] width 263 height 12
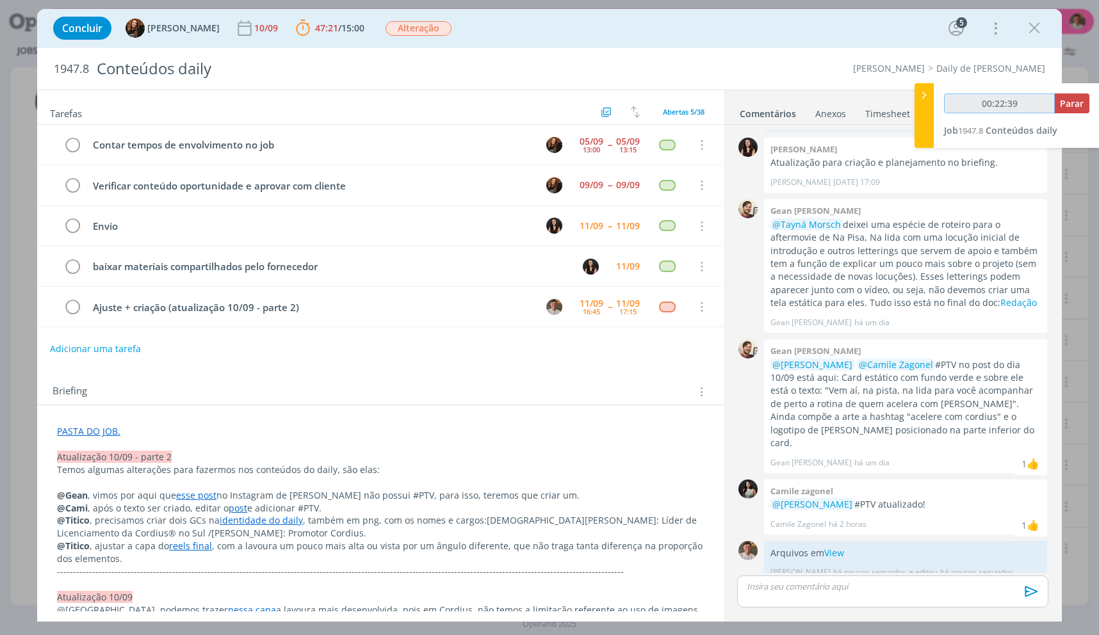
click at [1052, 99] on input "00:22:39" at bounding box center [999, 103] width 111 height 20
type input "00:22:40"
click at [1057, 104] on button "Parar" at bounding box center [1071, 103] width 35 height 20
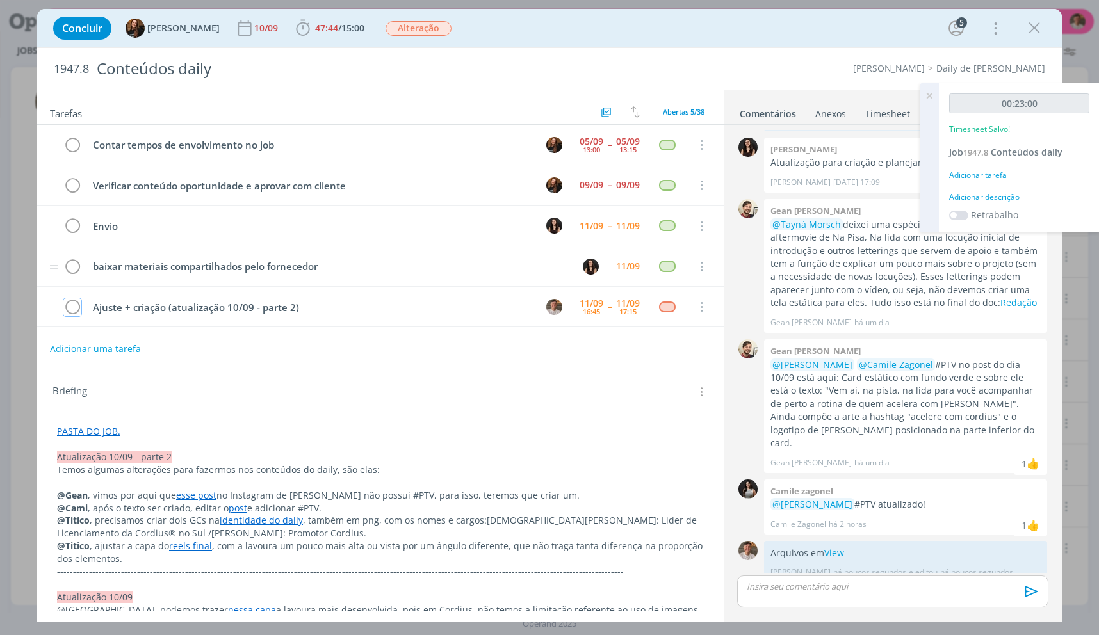
drag, startPoint x: 81, startPoint y: 306, endPoint x: 573, endPoint y: 276, distance: 493.4
click at [81, 306] on icon "dialog" at bounding box center [72, 307] width 18 height 19
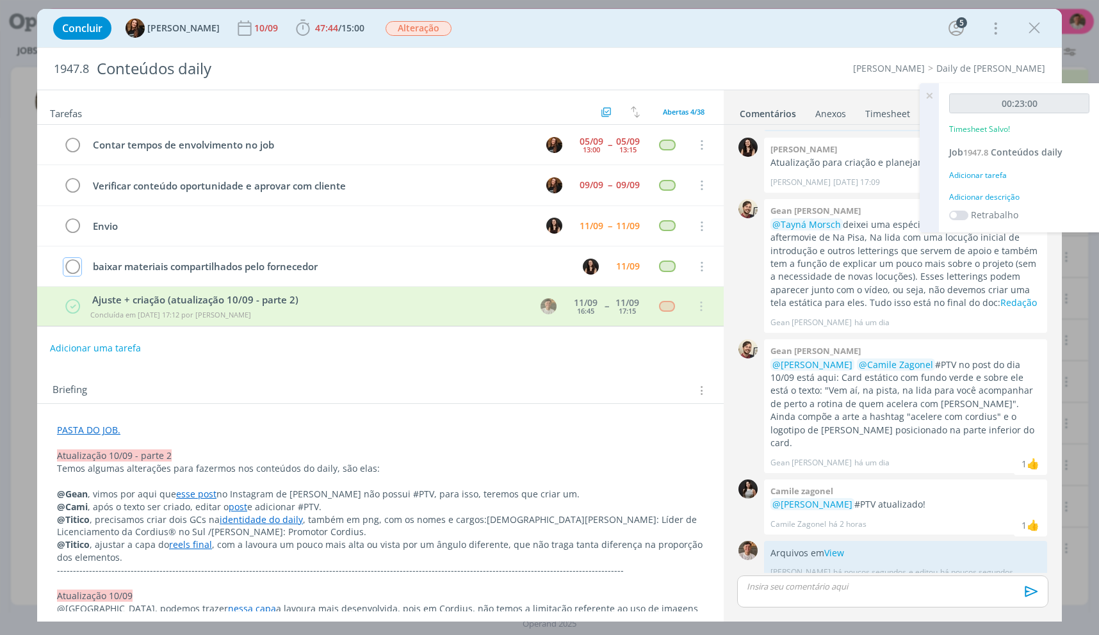
click at [993, 203] on div "00:23:00 Timesheet Salvo! Job 1947.8 Conteúdos daily Adicionar tarefa Adicionar…" at bounding box center [1019, 157] width 161 height 149
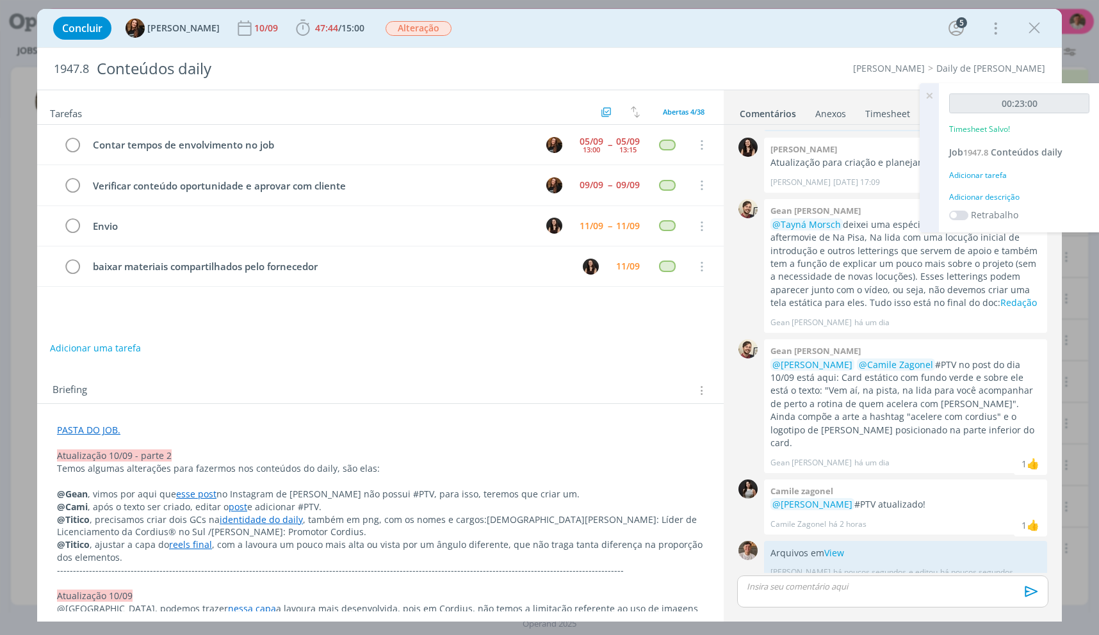
click at [994, 203] on div "00:23:00 Timesheet Salvo! Job 1947.8 Conteúdos daily Adicionar tarefa Adicionar…" at bounding box center [1019, 157] width 161 height 149
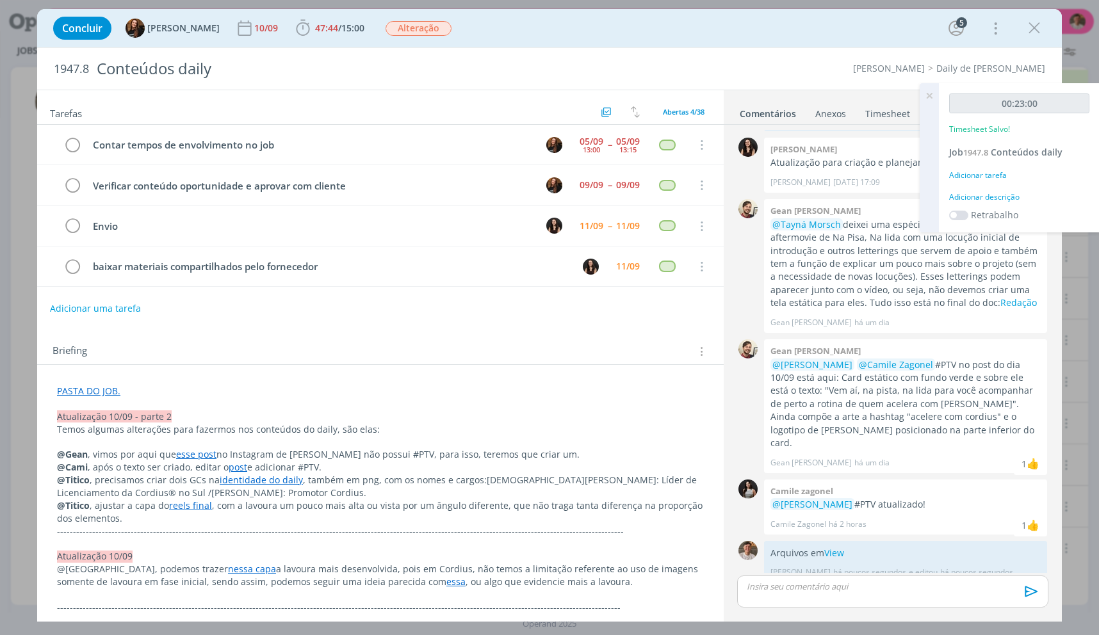
click at [991, 203] on div "00:23:00 Timesheet Salvo! Job 1947.8 Conteúdos daily Adicionar tarefa Adicionar…" at bounding box center [1019, 157] width 161 height 149
click at [997, 197] on div "Adicionar descrição" at bounding box center [1019, 197] width 140 height 12
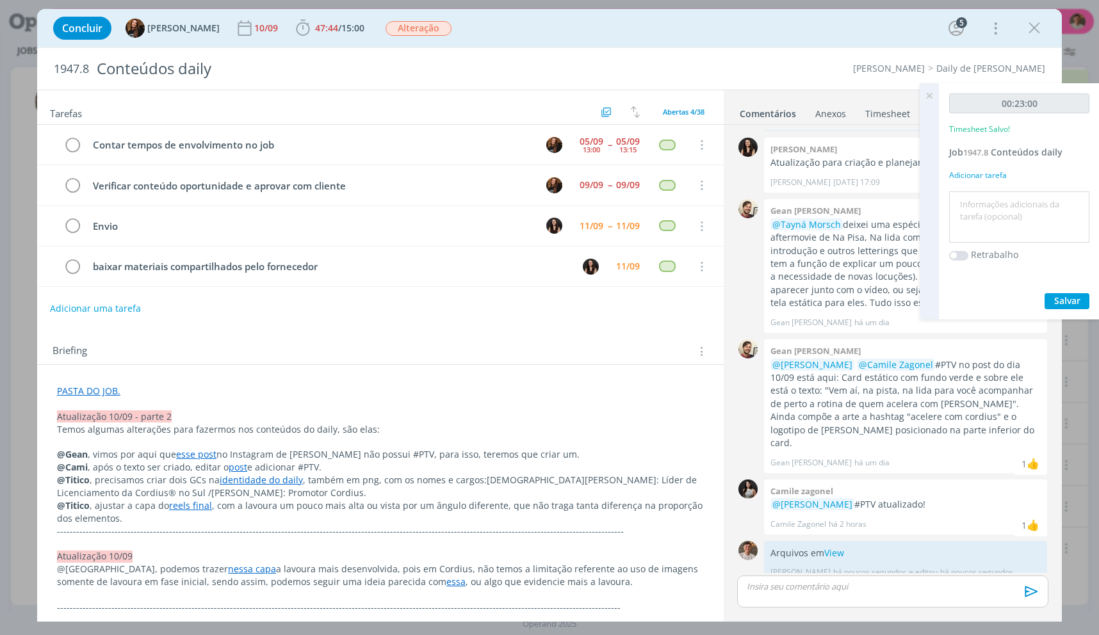
click at [988, 203] on textarea at bounding box center [1019, 217] width 134 height 45
type textarea "Ajustes + criação GC"
click at [1063, 283] on div "00:23:00 Timesheet Salvo! Job 1947.8 Conteúdos daily Adicionar tarefa Ajustes +…" at bounding box center [1019, 201] width 161 height 236
click at [1064, 293] on button "Salvar" at bounding box center [1066, 301] width 45 height 16
click at [940, 101] on div "00:23:00 Timesheet Salvo! Job 1947.8 Conteúdos daily Adicionar tarefa Ajustes +…" at bounding box center [1019, 201] width 161 height 236
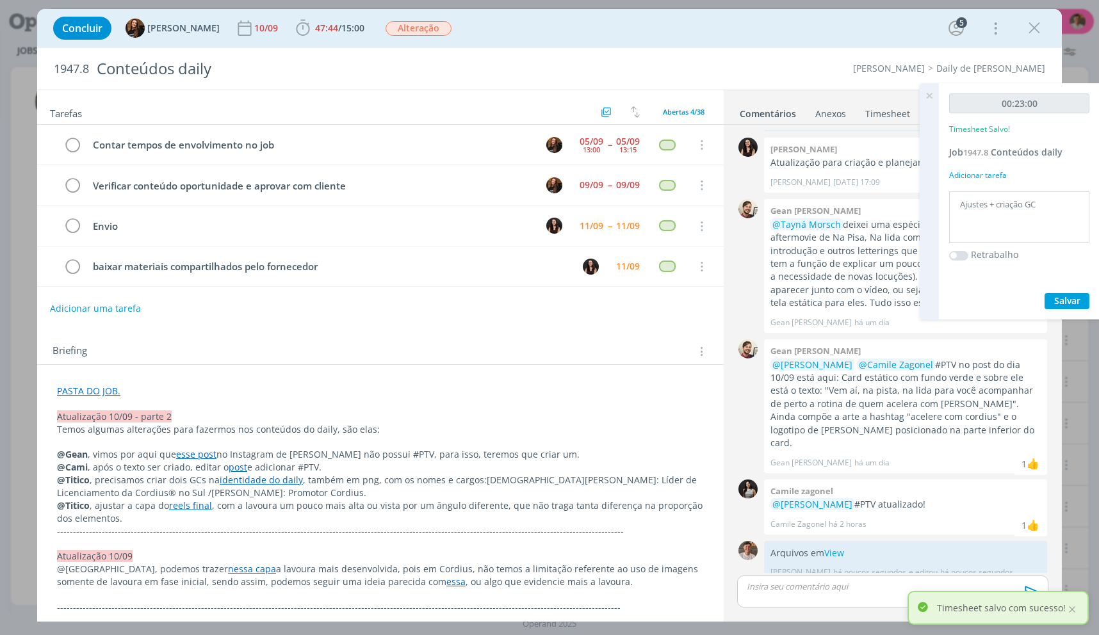
click at [929, 98] on icon at bounding box center [929, 95] width 23 height 25
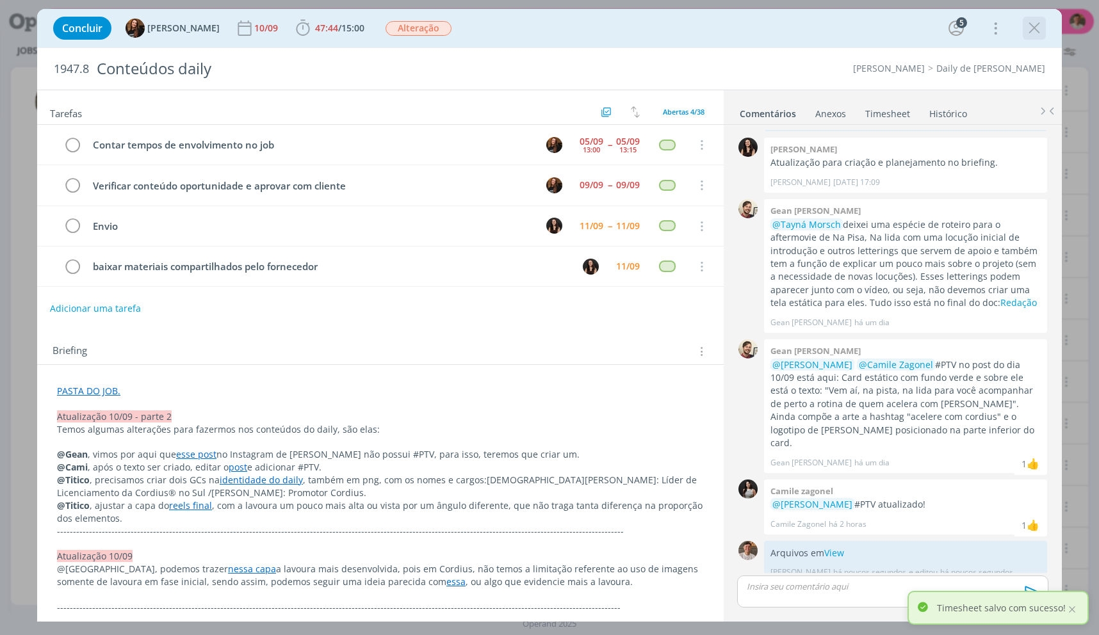
drag, startPoint x: 1046, startPoint y: 35, endPoint x: 1039, endPoint y: 34, distance: 7.2
click at [1043, 34] on div "Concluir Tayná Morsch 10/09 47:44 / 15:00 Iniciar Apontar Data * [DATE] Horas *…" at bounding box center [549, 28] width 1005 height 31
click at [1039, 34] on icon "dialog" at bounding box center [1034, 28] width 19 height 19
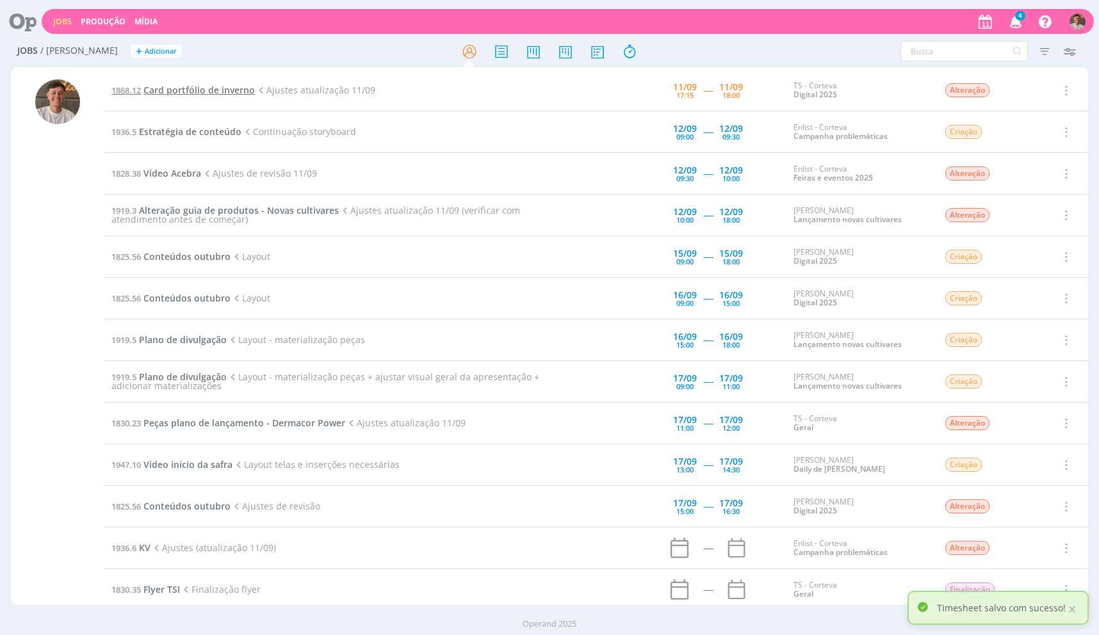
click at [192, 86] on span "Card portfólio de inverno" at bounding box center [198, 90] width 111 height 12
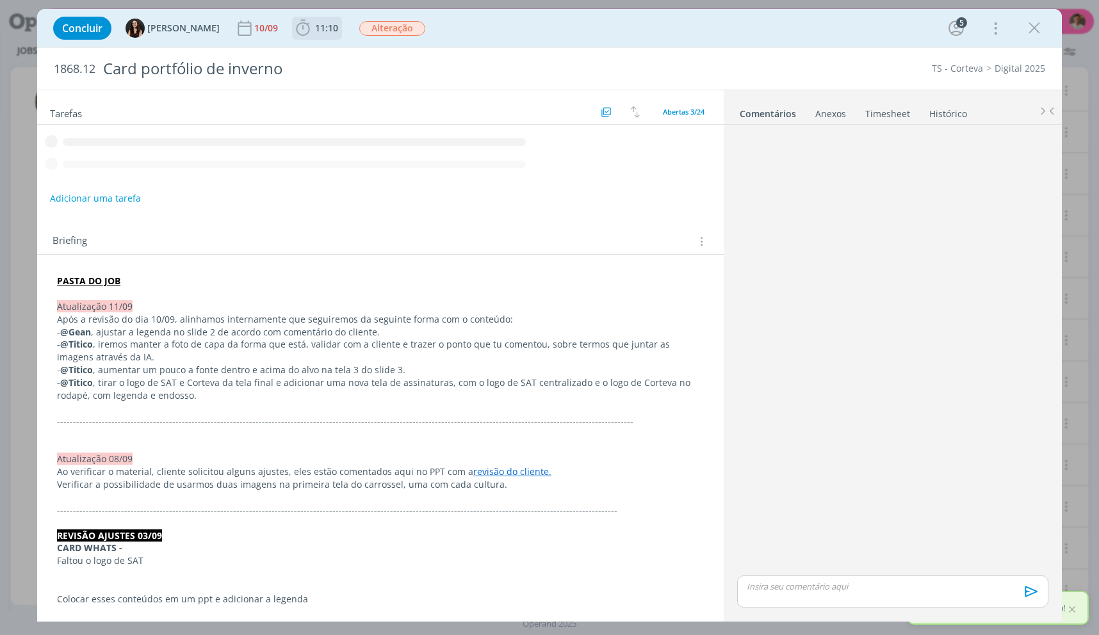
drag, startPoint x: 306, startPoint y: 28, endPoint x: 306, endPoint y: 45, distance: 17.3
click at [315, 28] on span "11:10" at bounding box center [326, 28] width 23 height 12
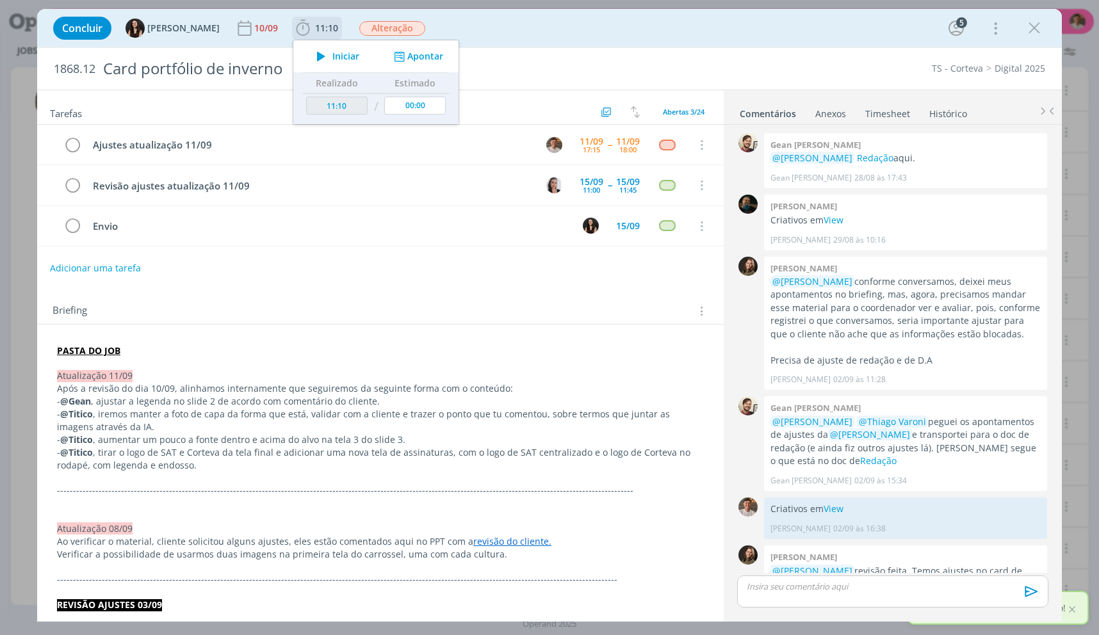
scroll to position [772, 0]
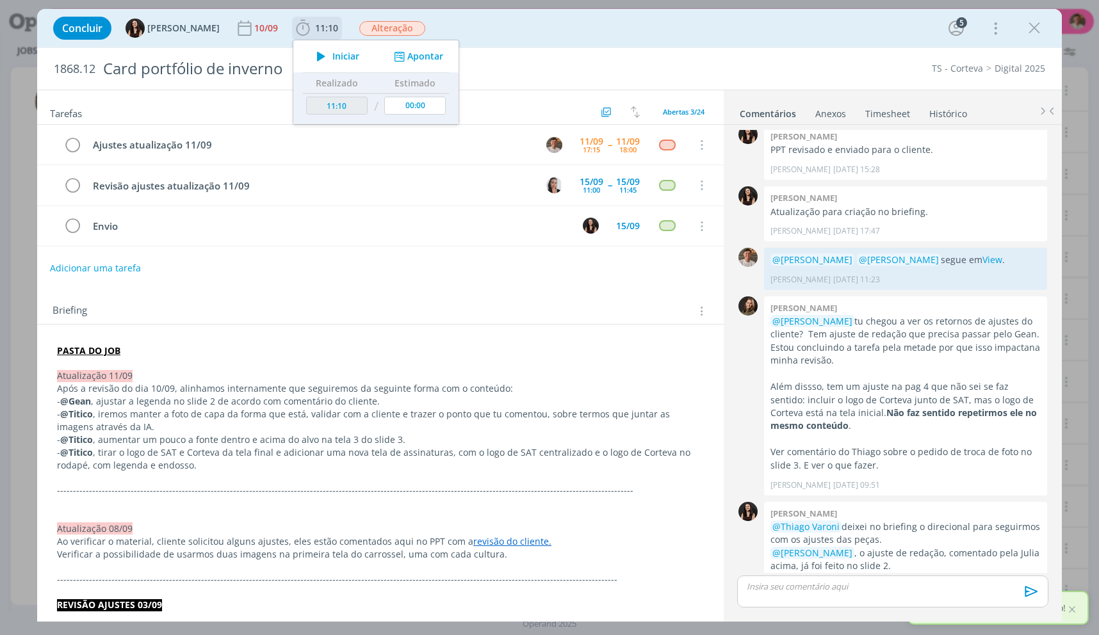
click at [312, 56] on icon "dialog" at bounding box center [321, 56] width 22 height 17
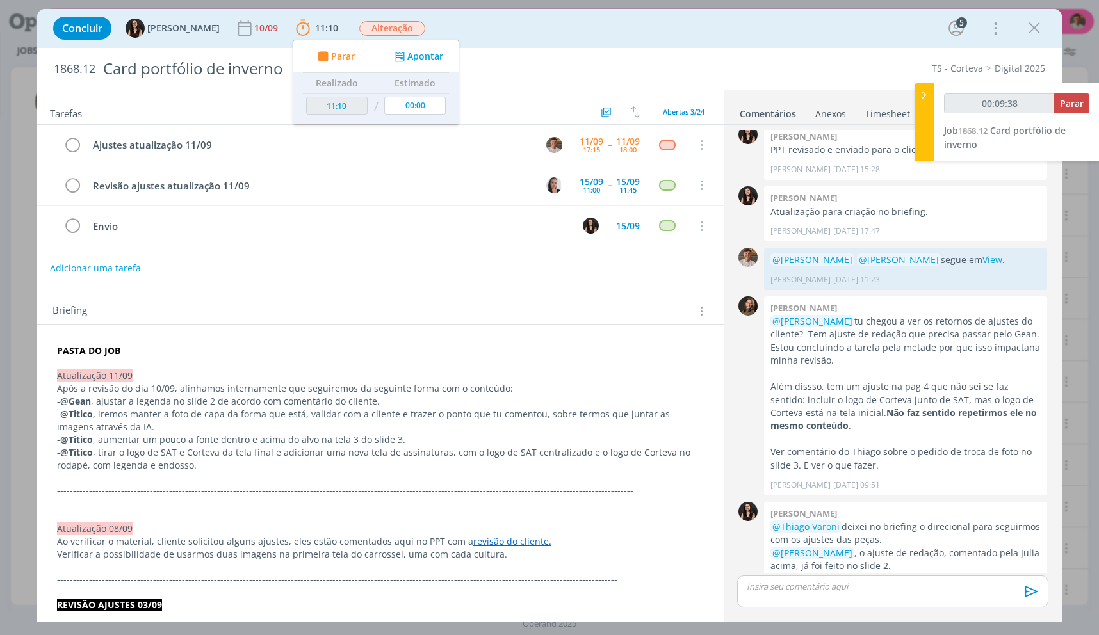
click at [645, 524] on p "Atualização 08/09" at bounding box center [380, 529] width 647 height 13
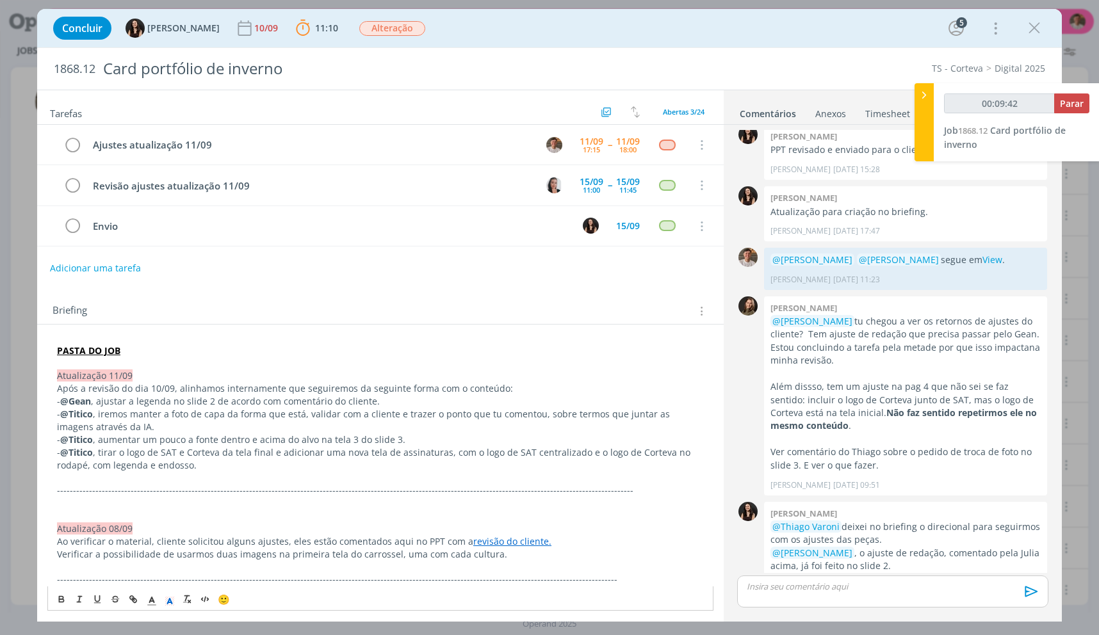
click at [323, 423] on p "- @Titico , iremos manter a foto de capa da forma que está, validar com a clien…" at bounding box center [380, 421] width 647 height 26
drag, startPoint x: 222, startPoint y: 416, endPoint x: 568, endPoint y: 424, distance: 346.6
click at [568, 424] on p "- @Titico , iremos manter a foto de capa da forma que está, validar com a clien…" at bounding box center [380, 421] width 647 height 26
click at [567, 423] on p "- @Titico , iremos manter a foto de capa da forma que está, validar com a clien…" at bounding box center [380, 421] width 647 height 26
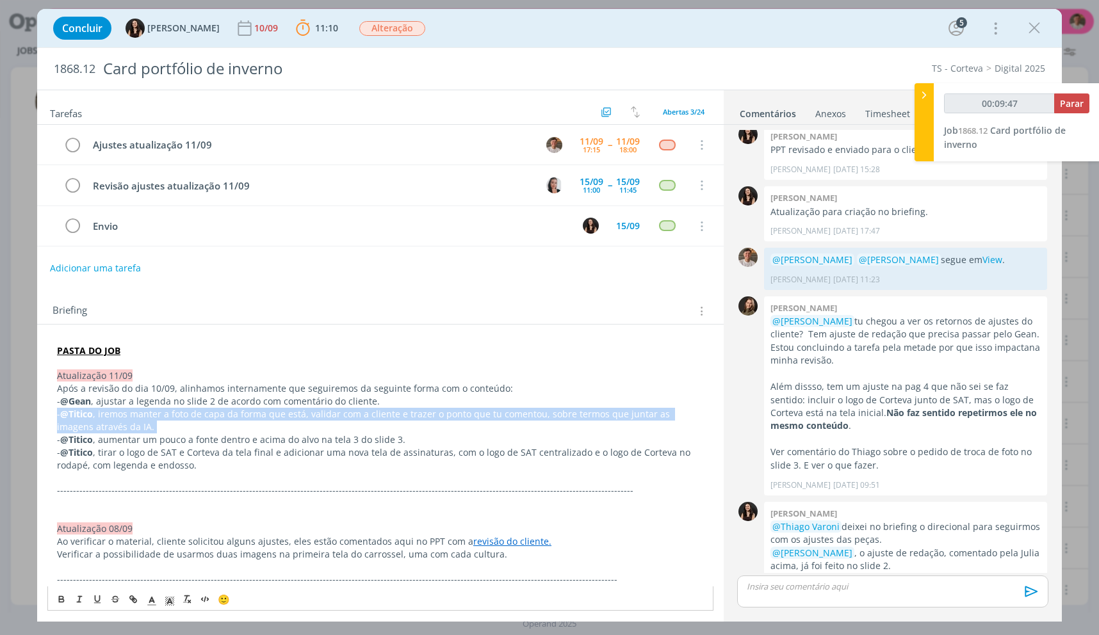
click at [567, 423] on p "- @Titico , iremos manter a foto de capa da forma que está, validar com a clien…" at bounding box center [380, 421] width 647 height 26
click at [569, 430] on p "- @Titico , iremos manter a foto de capa da forma que está, validar com a clien…" at bounding box center [380, 421] width 647 height 26
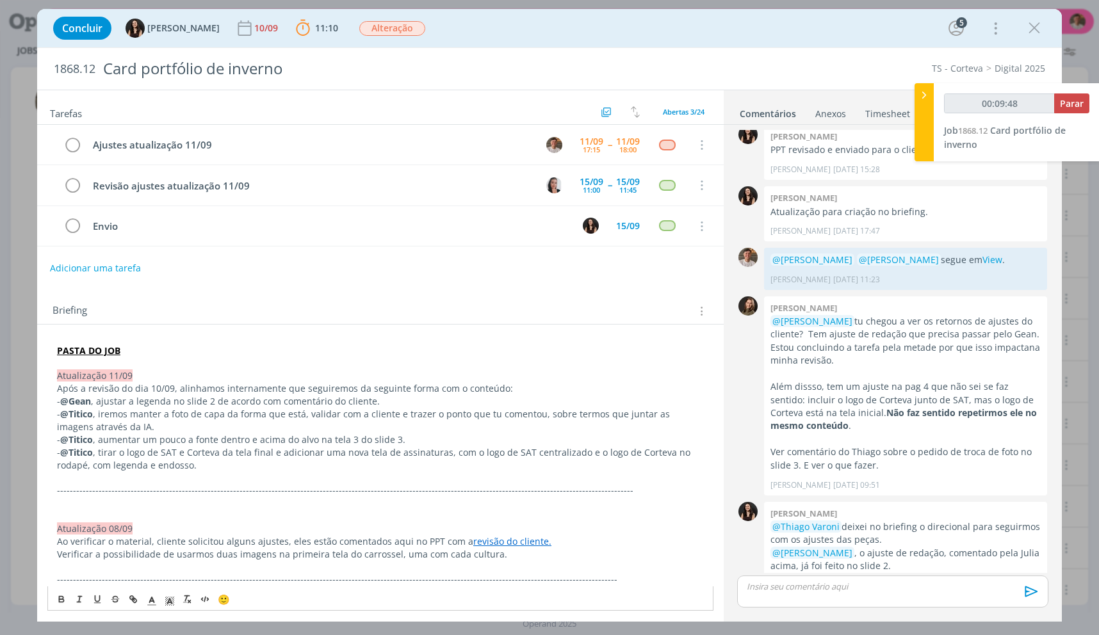
click at [569, 430] on p "- @Titico , iremos manter a foto de capa da forma que está, validar com a clien…" at bounding box center [380, 421] width 647 height 26
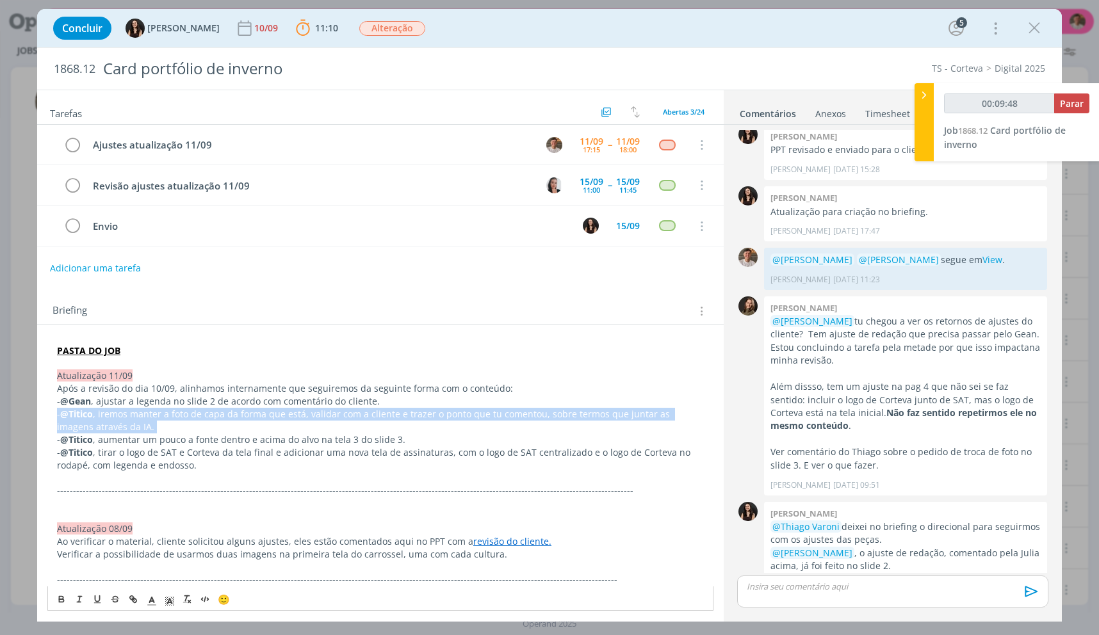
click at [569, 430] on p "- @Titico , iremos manter a foto de capa da forma que está, validar com a clien…" at bounding box center [380, 421] width 647 height 26
click at [578, 422] on p "- @Titico , iremos manter a foto de capa da forma que está, validar com a clien…" at bounding box center [380, 421] width 647 height 26
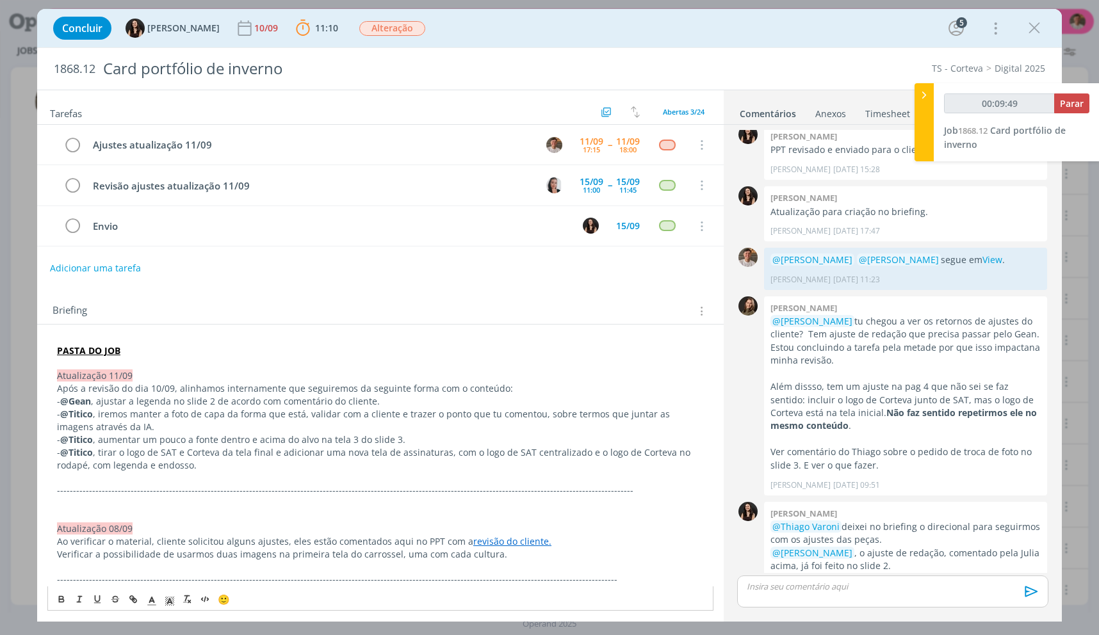
click at [578, 422] on p "- @Titico , iremos manter a foto de capa da forma que está, validar com a clien…" at bounding box center [380, 421] width 647 height 26
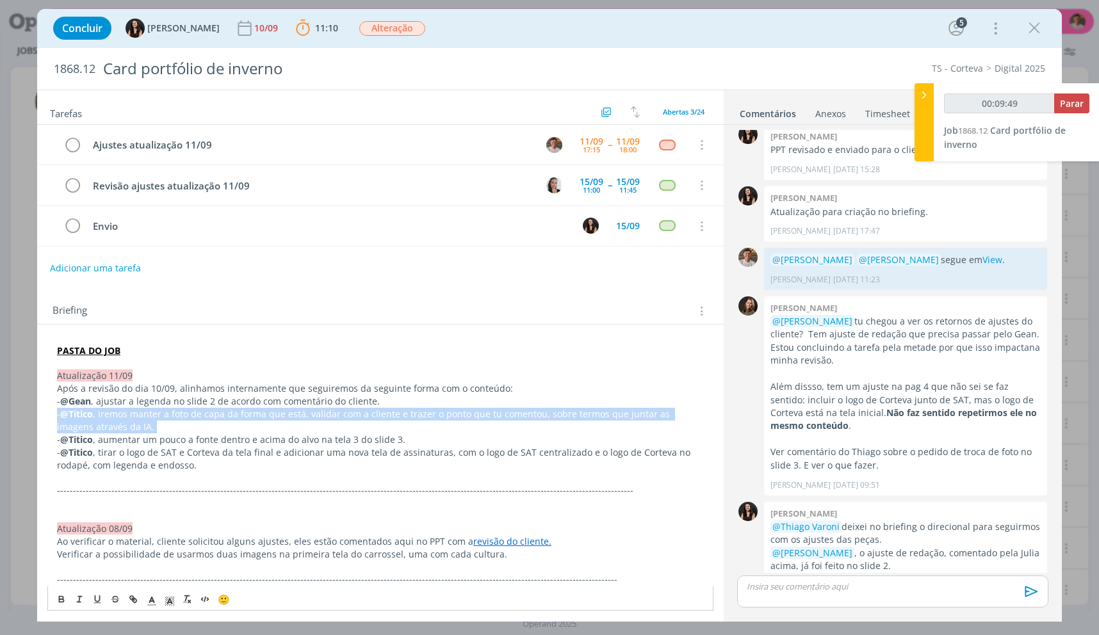
click at [578, 422] on p "- @Titico , iremos manter a foto de capa da forma que está, validar com a clien…" at bounding box center [380, 421] width 647 height 26
click at [117, 428] on p "- @Titico , iremos manter a foto de capa da forma que está, validar com a clien…" at bounding box center [380, 421] width 647 height 26
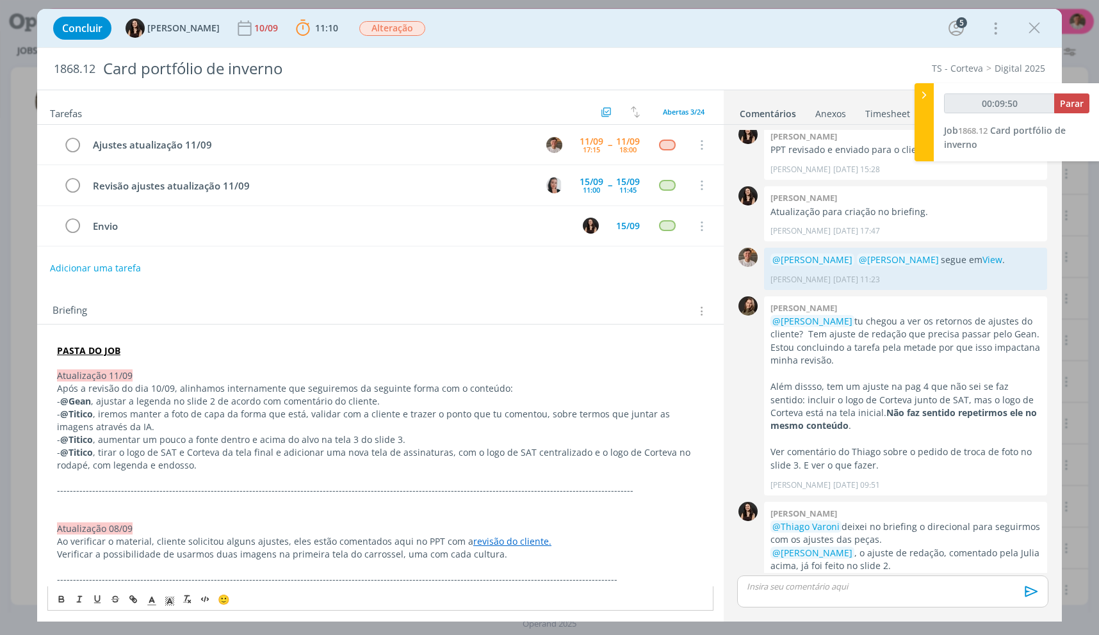
click at [117, 428] on p "- @Titico , iremos manter a foto de capa da forma que está, validar com a clien…" at bounding box center [380, 421] width 647 height 26
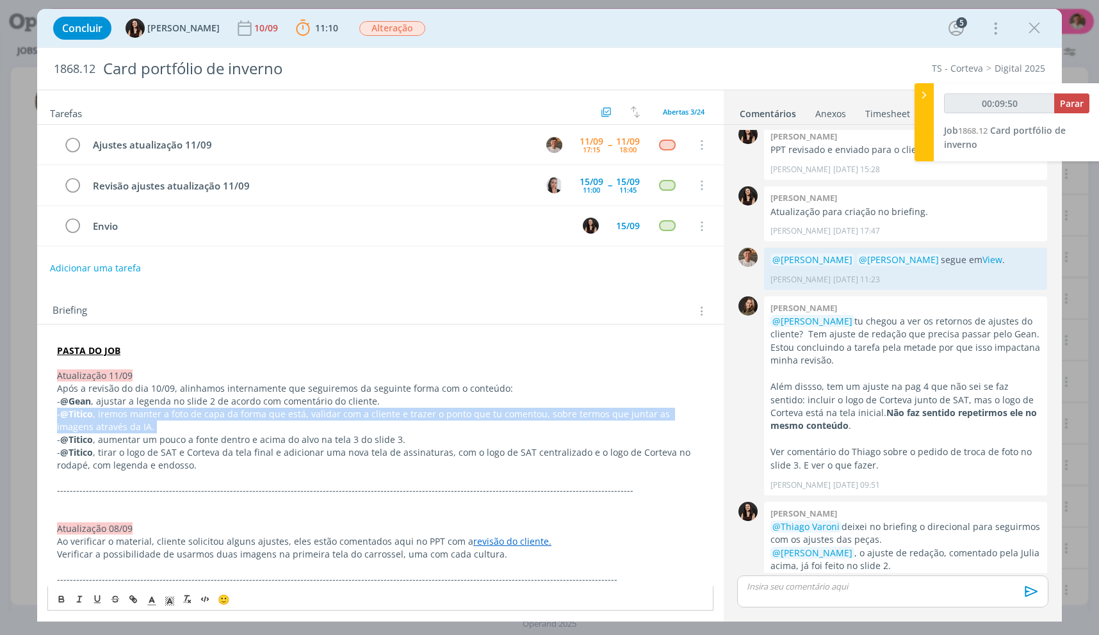
click at [117, 428] on p "- @Titico , iremos manter a foto de capa da forma que está, validar com a clien…" at bounding box center [380, 421] width 647 height 26
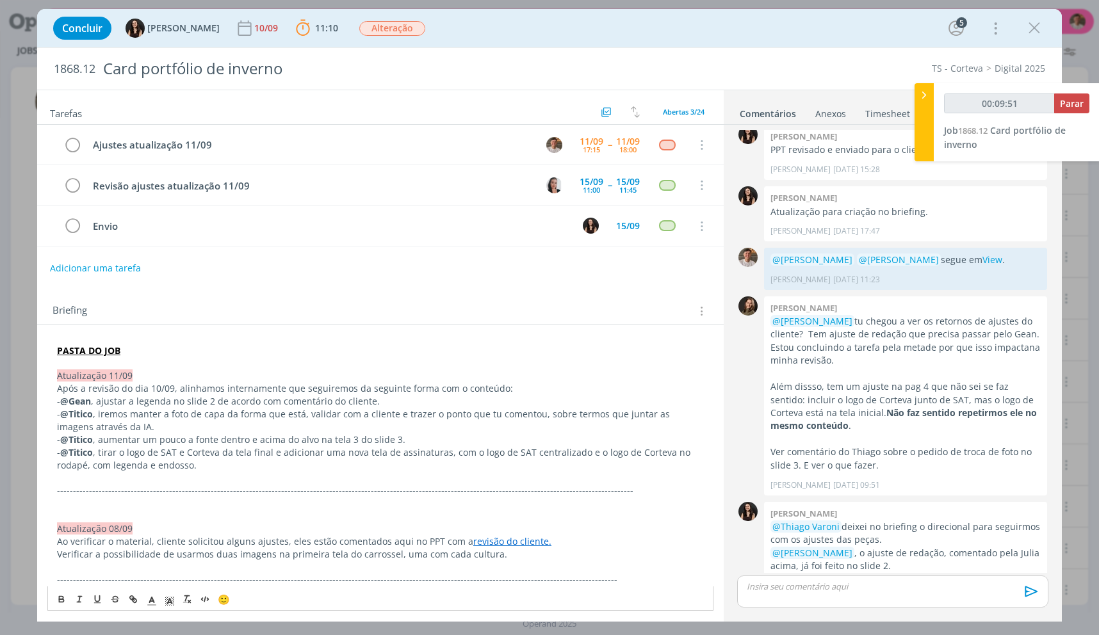
click at [126, 444] on p "- @Titico , aumentar um pouco a fonte dentro e acima do alvo na tela 3 do slide…" at bounding box center [380, 440] width 647 height 13
click at [310, 446] on p "- @Titico , tirar o logo de SAT e Corteva da tela final e adicionar uma nova te…" at bounding box center [380, 459] width 647 height 26
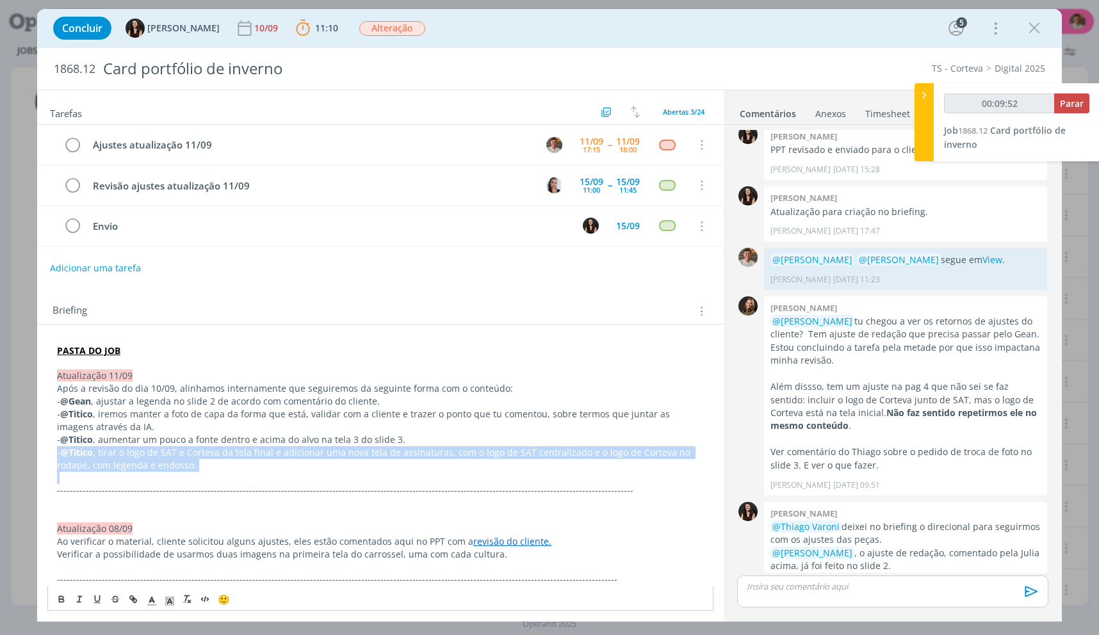
click at [309, 446] on p "- @Titico , tirar o logo de SAT e Corteva da tela final e adicionar uma nova te…" at bounding box center [380, 459] width 647 height 26
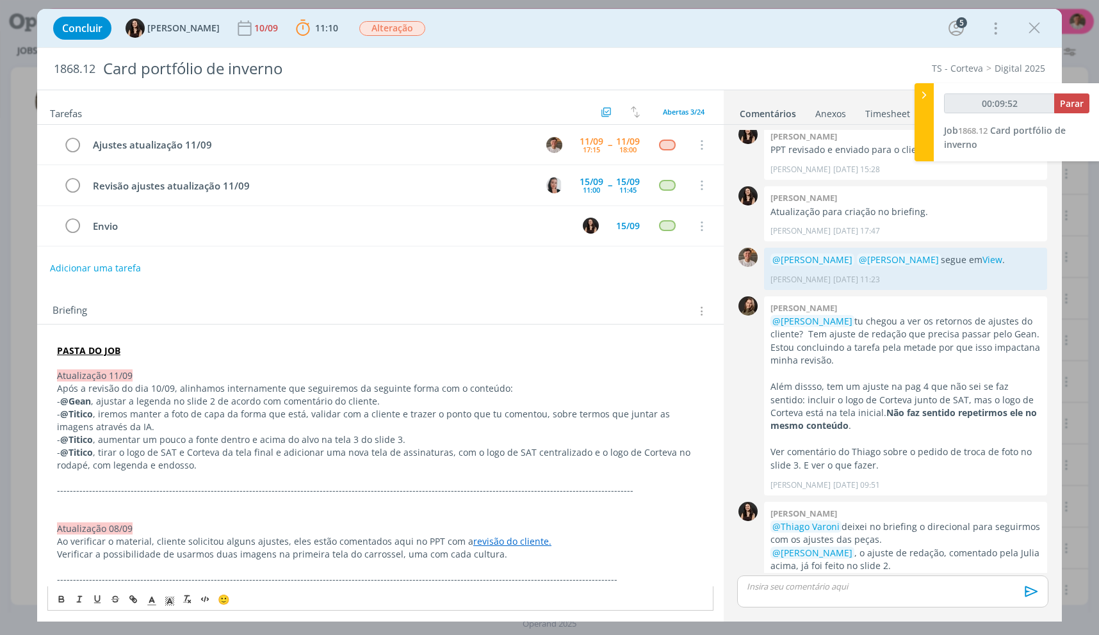
click at [327, 431] on p "- @Titico , iremos manter a foto de capa da forma que está, validar com a clien…" at bounding box center [380, 421] width 647 height 26
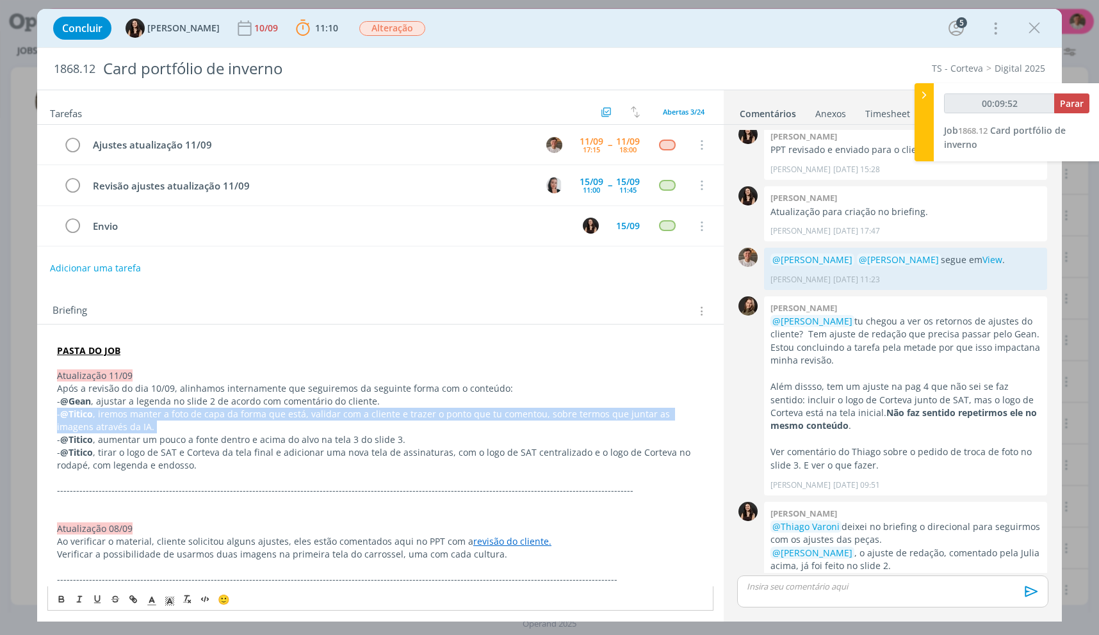
click at [327, 431] on p "- @Titico , iremos manter a foto de capa da forma que está, validar com a clien…" at bounding box center [380, 421] width 647 height 26
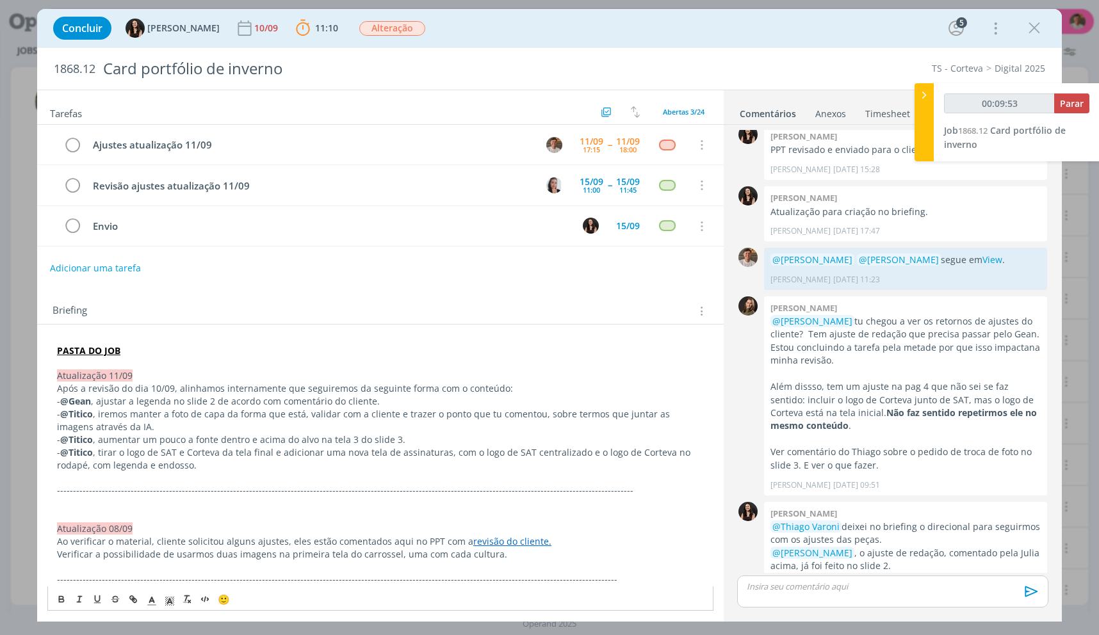
click at [361, 441] on p "- @Titico , aumentar um pouco a fonte dentro e acima do alvo na tela 3 do slide…" at bounding box center [380, 440] width 647 height 13
click at [360, 441] on p "- @Titico , aumentar um pouco a fonte dentro e acima do alvo na tela 3 do slide…" at bounding box center [380, 440] width 647 height 13
drag, startPoint x: 360, startPoint y: 441, endPoint x: 220, endPoint y: 447, distance: 139.7
click at [359, 441] on p "- @Titico , aumentar um pouco a fonte dentro e acima do alvo na tela 3 do slide…" at bounding box center [380, 440] width 647 height 13
click at [179, 451] on p "- @Titico , tirar o logo de SAT e Corteva da tela final e adicionar uma nova te…" at bounding box center [380, 459] width 647 height 26
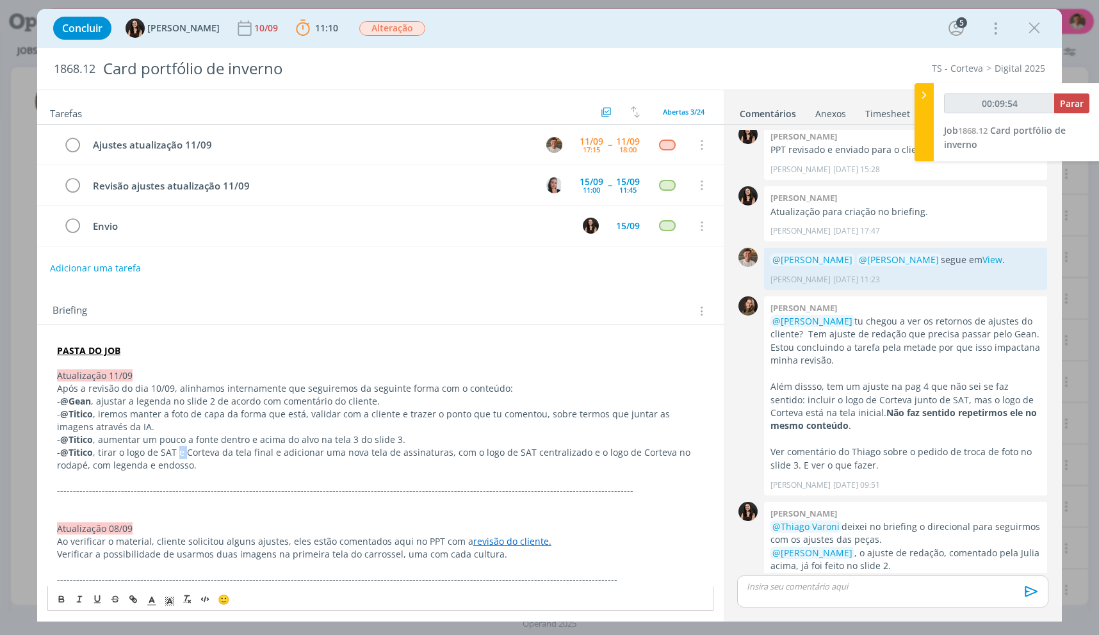
click at [179, 451] on p "- @Titico , tirar o logo de SAT e Corteva da tela final e adicionar uma nova te…" at bounding box center [380, 459] width 647 height 26
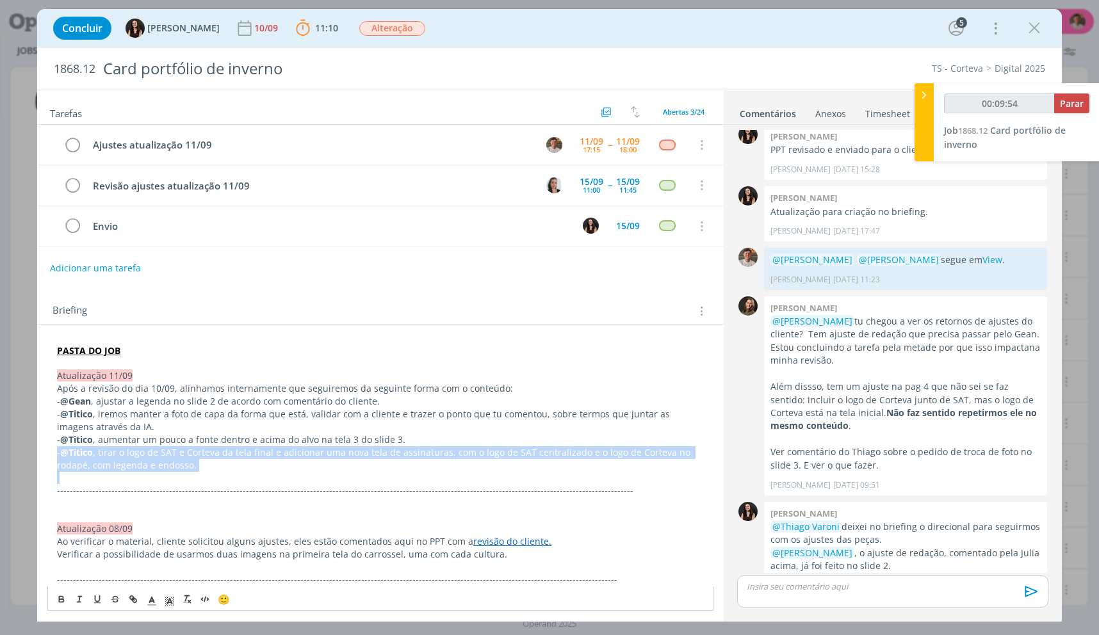
click at [179, 451] on p "- @Titico , tirar o logo de SAT e Corteva da tela final e adicionar uma nova te…" at bounding box center [380, 459] width 647 height 26
click at [327, 462] on p "- @Titico , tirar o logo de SAT e Corteva da tela final e adicionar uma nova te…" at bounding box center [380, 459] width 647 height 26
click at [328, 462] on p "- @Titico , tirar o logo de SAT e Corteva da tela final e adicionar uma nova te…" at bounding box center [380, 459] width 647 height 26
click at [332, 452] on p "- @Titico , tirar o logo de SAT e Corteva da tela final e adicionar uma nova te…" at bounding box center [380, 459] width 647 height 26
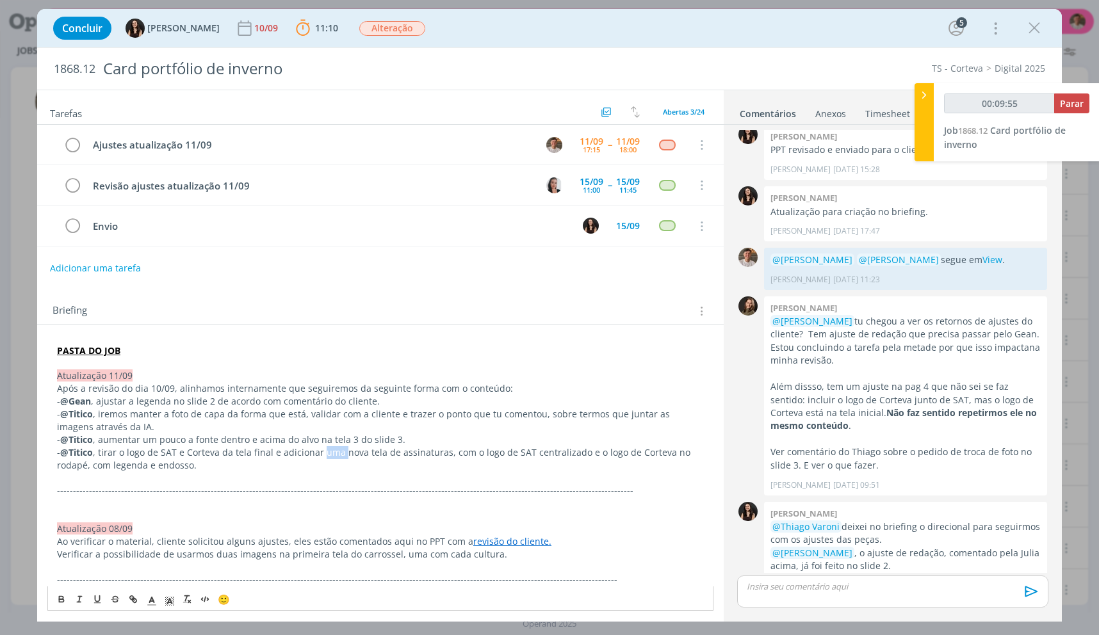
click at [332, 452] on p "- @Titico , tirar o logo de SAT e Corteva da tela final e adicionar uma nova te…" at bounding box center [380, 459] width 647 height 26
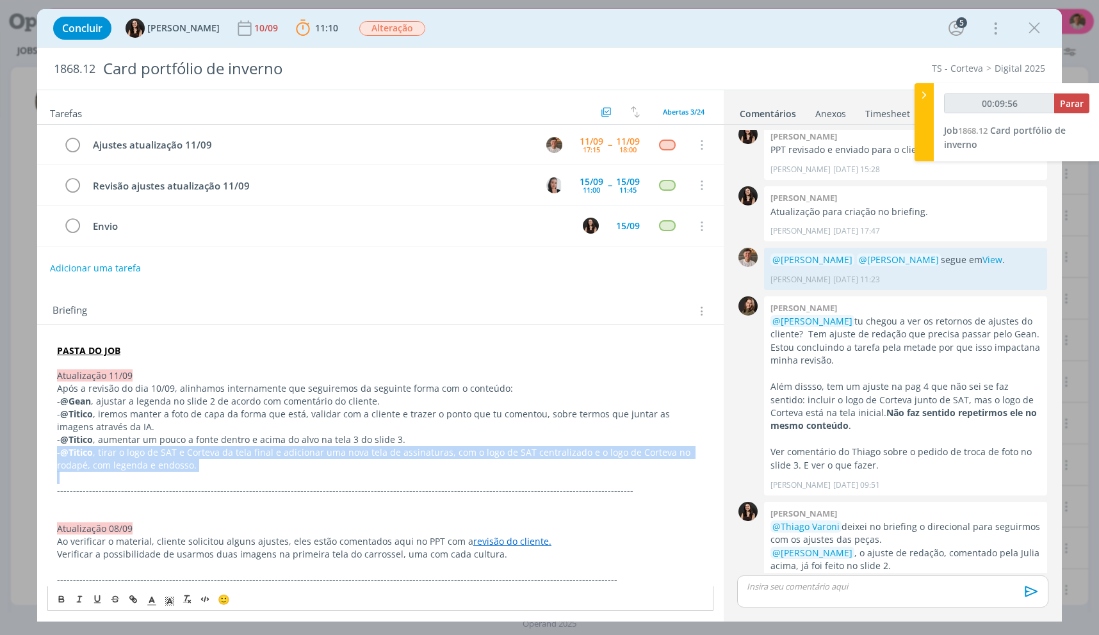
click at [332, 452] on p "- @Titico , tirar o logo de SAT e Corteva da tela final e adicionar uma nova te…" at bounding box center [380, 459] width 647 height 26
click at [348, 466] on p "- @Titico , tirar o logo de SAT e Corteva da tela final e adicionar uma nova te…" at bounding box center [380, 459] width 647 height 26
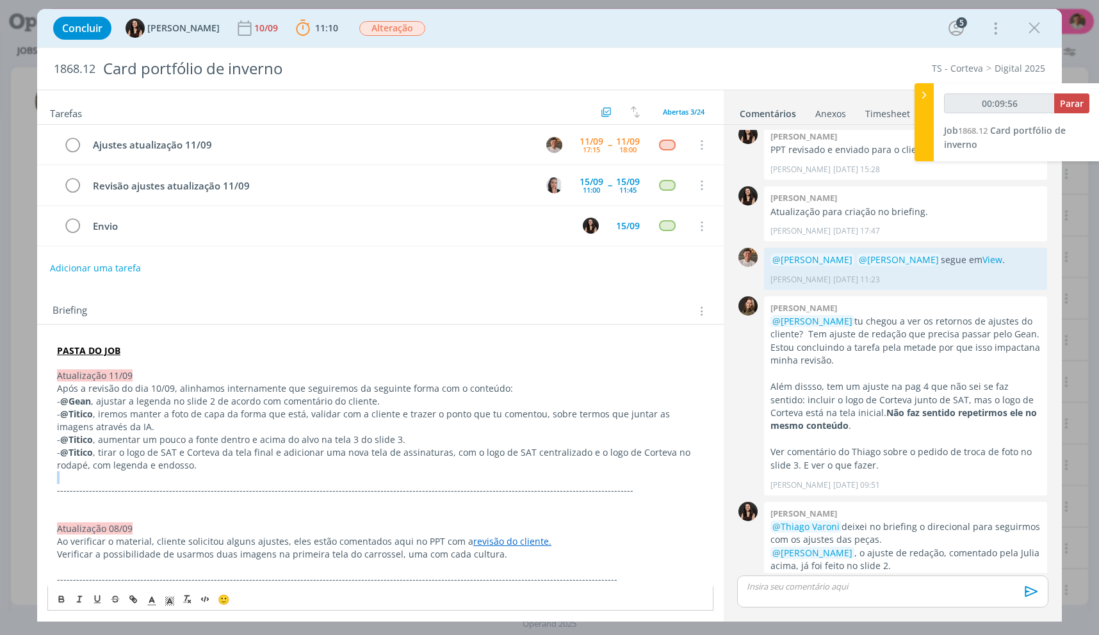
drag, startPoint x: 348, startPoint y: 466, endPoint x: 345, endPoint y: 472, distance: 6.9
click at [348, 466] on p "- @Titico , tirar o logo de SAT e Corteva da tela final e adicionar uma nova te…" at bounding box center [380, 459] width 647 height 26
click at [982, 254] on link "View" at bounding box center [992, 260] width 20 height 12
drag, startPoint x: 156, startPoint y: 455, endPoint x: 273, endPoint y: 453, distance: 117.9
click at [273, 453] on p "- @Titico , tirar o logo de SAT e Corteva da tela final e adicionar uma nova te…" at bounding box center [380, 459] width 647 height 26
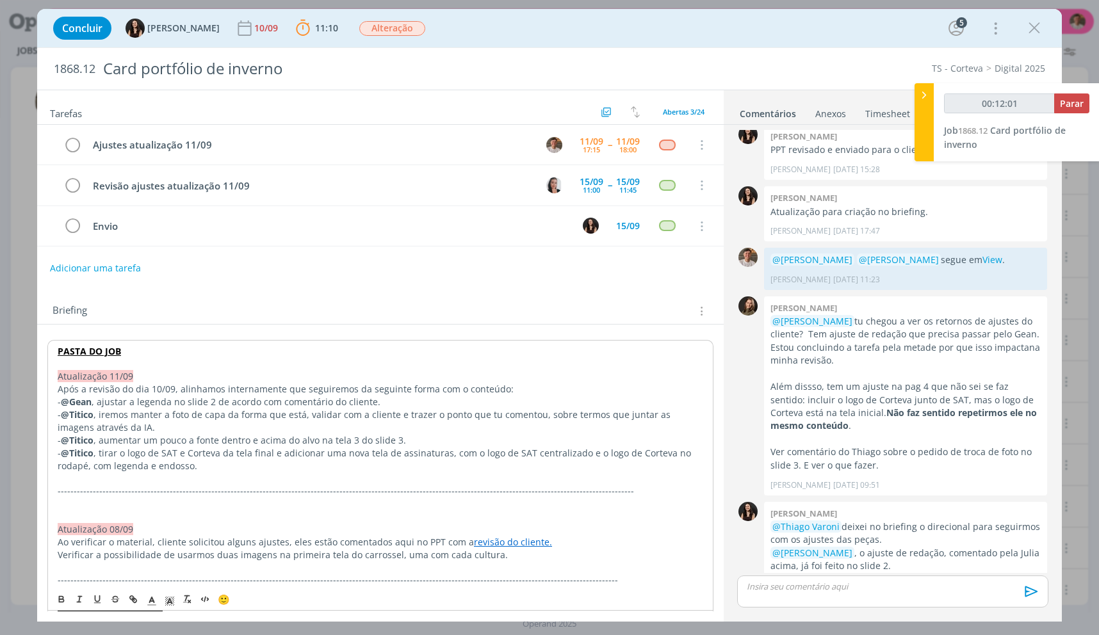
click at [558, 451] on p "- @Titico , tirar o logo de SAT e Corteva da tela final e adicionar uma nova te…" at bounding box center [381, 460] width 646 height 26
click at [995, 254] on p "@[PERSON_NAME] @[PERSON_NAME] segue em View ." at bounding box center [905, 260] width 270 height 13
copy p "@[PERSON_NAME] @[PERSON_NAME] segue em View ."
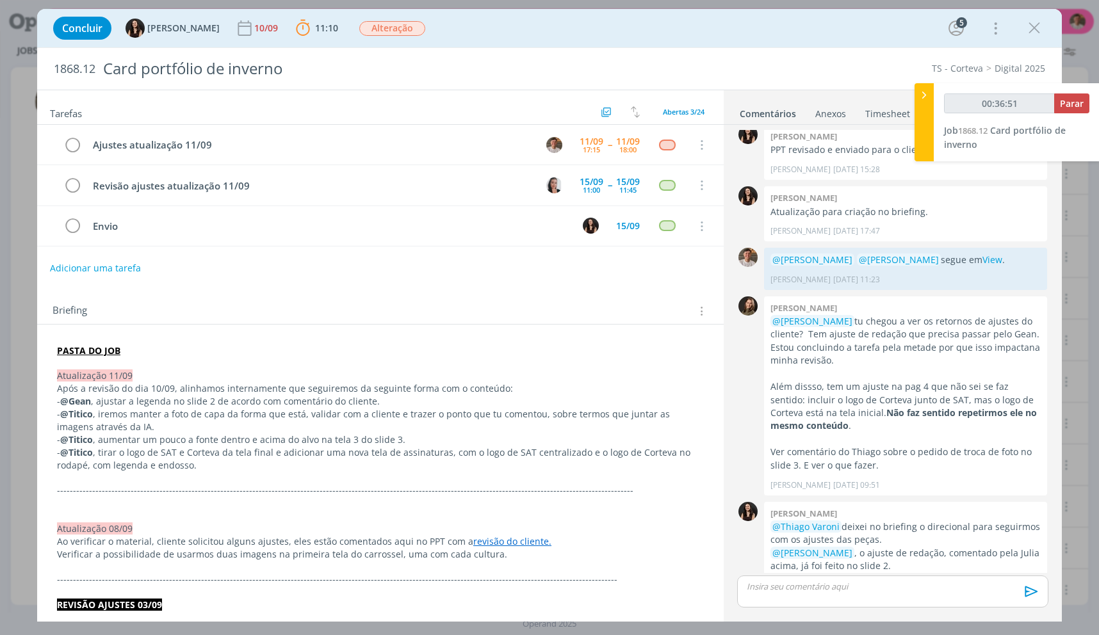
click at [890, 597] on div "dialog" at bounding box center [892, 592] width 311 height 32
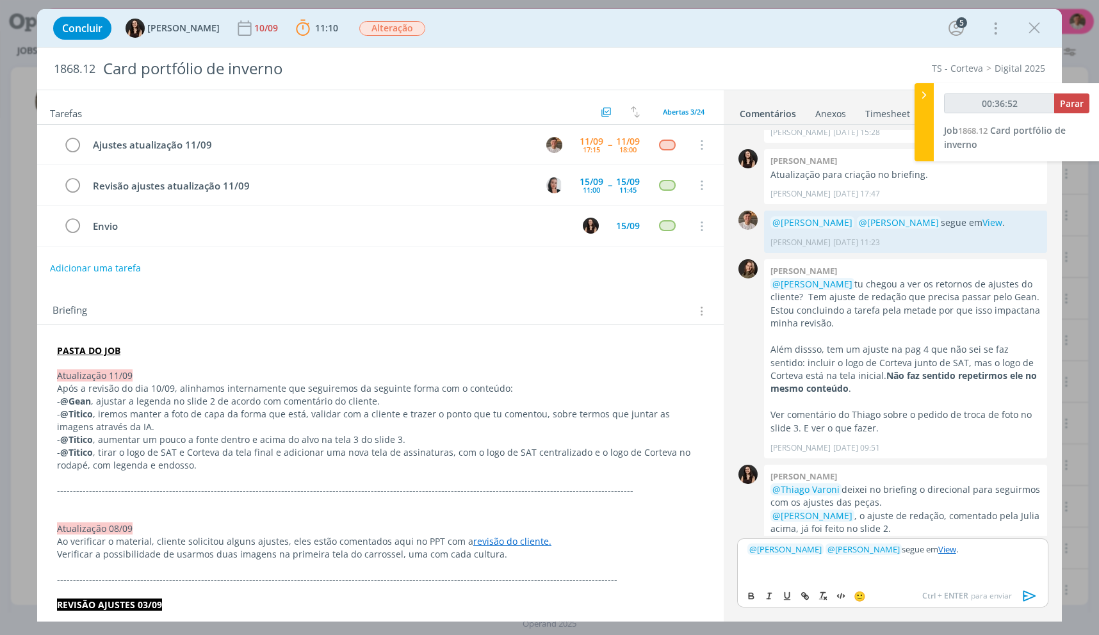
scroll to position [797, 0]
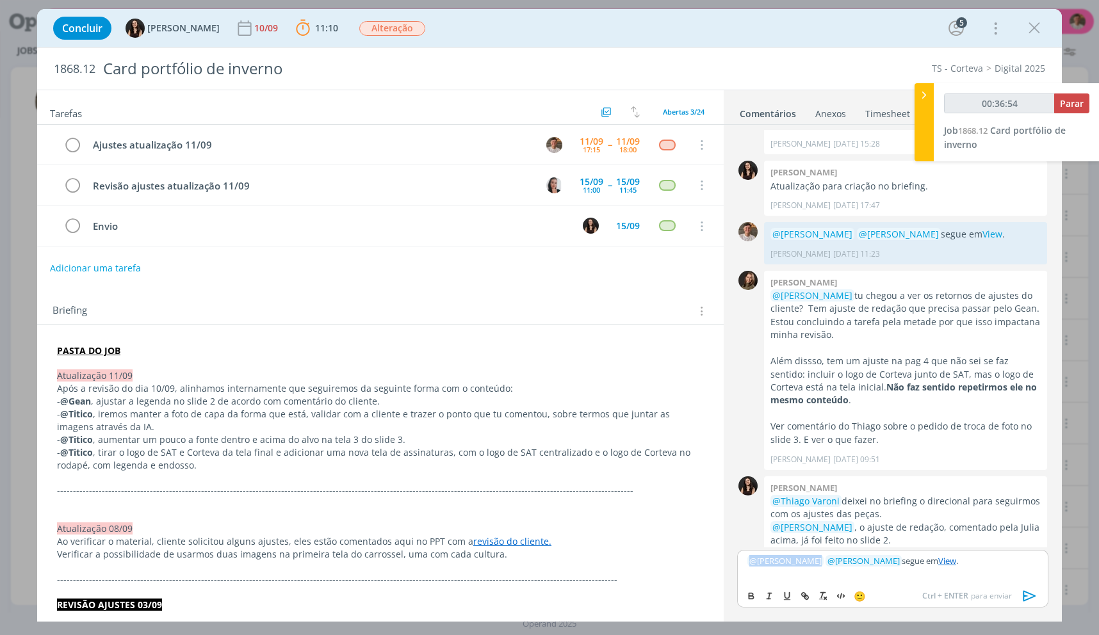
type input "00:36:55"
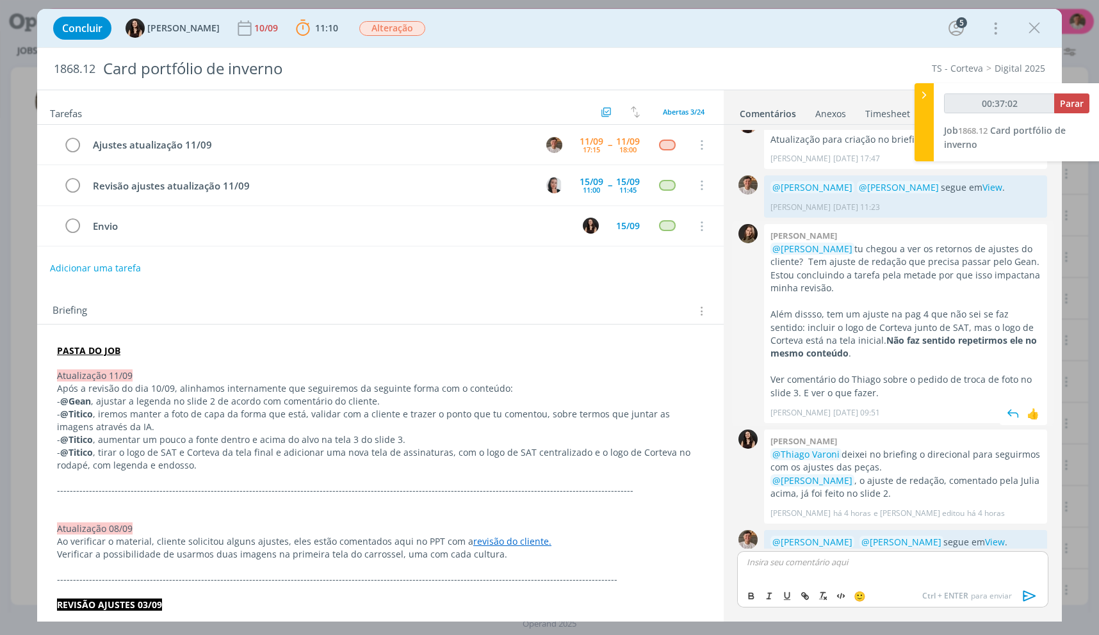
type input "00:37:03"
click at [1075, 103] on span "Parar" at bounding box center [1072, 103] width 24 height 12
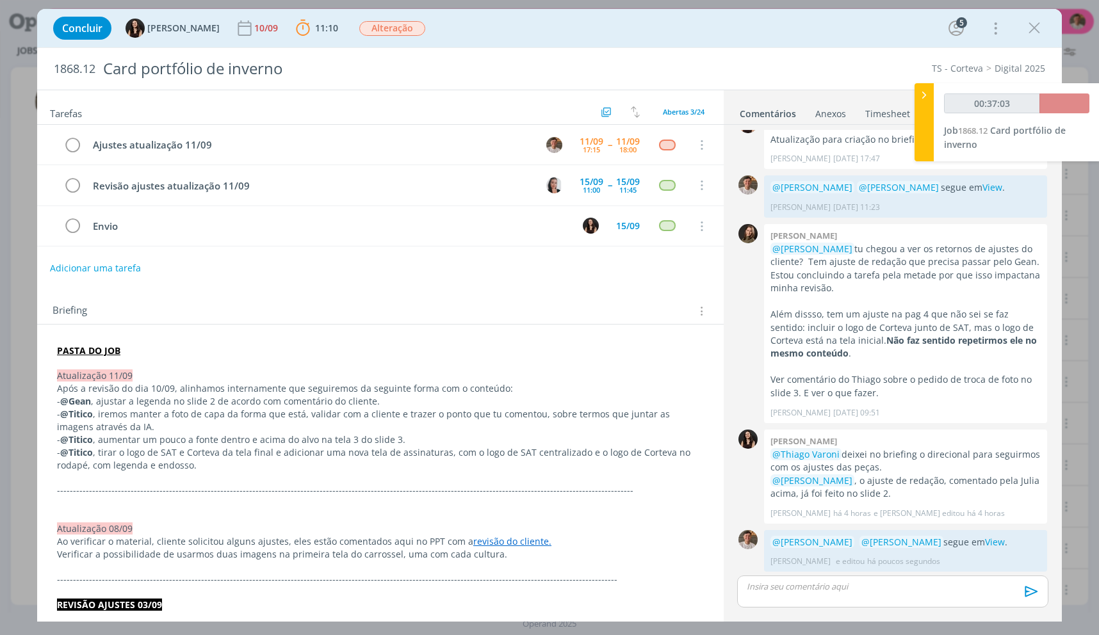
scroll to position [820, 0]
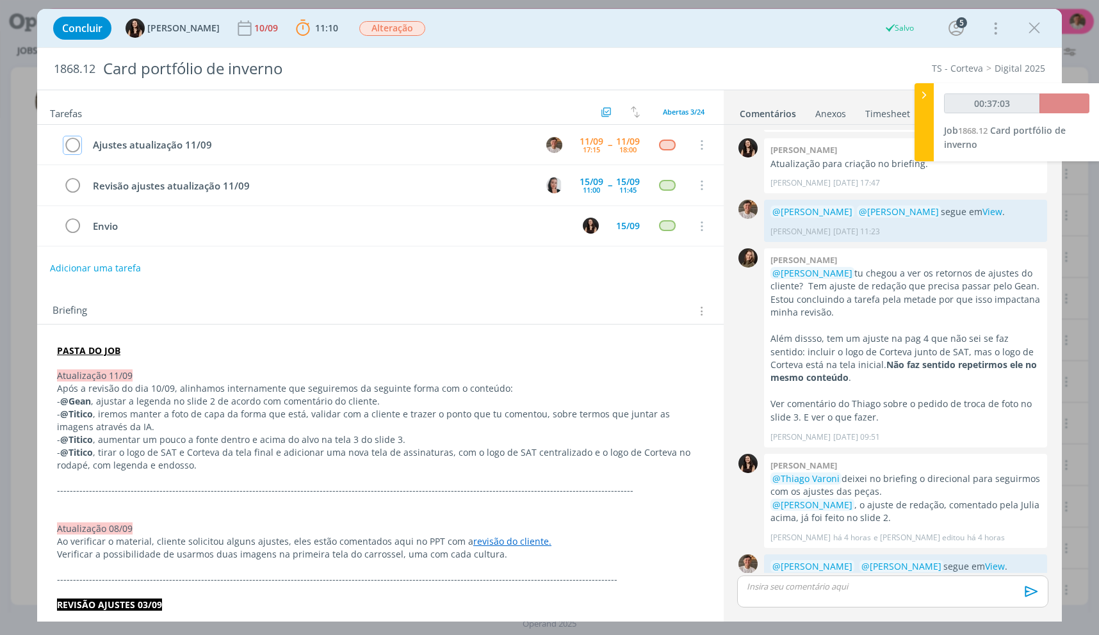
drag, startPoint x: 71, startPoint y: 138, endPoint x: 720, endPoint y: 175, distance: 649.8
click at [70, 139] on icon "dialog" at bounding box center [72, 145] width 18 height 19
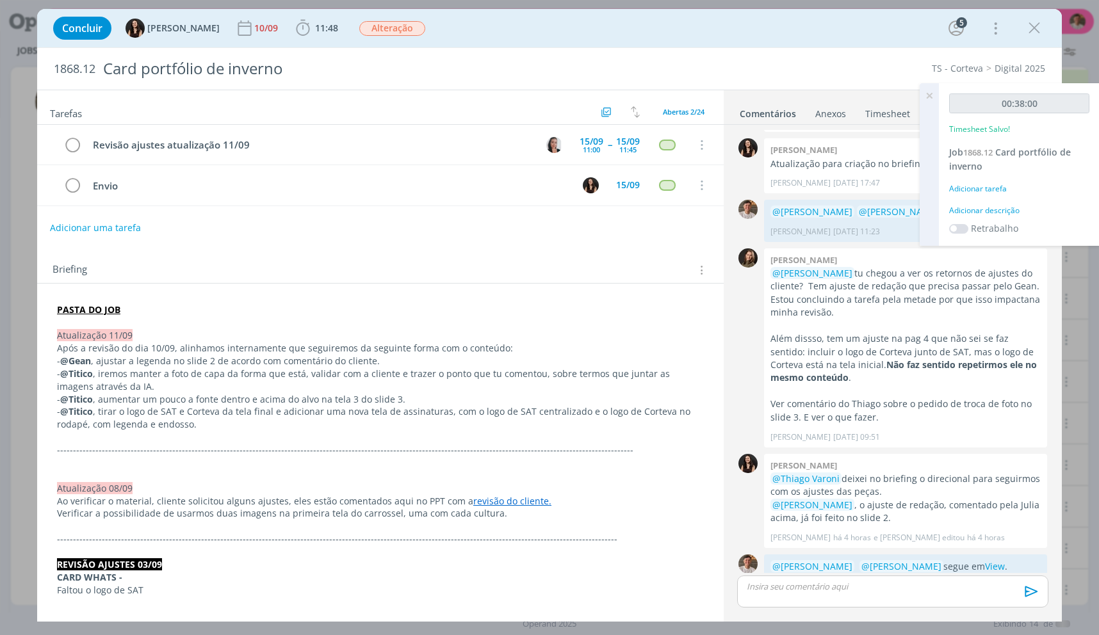
click at [997, 206] on div "Adicionar descrição" at bounding box center [1019, 211] width 140 height 12
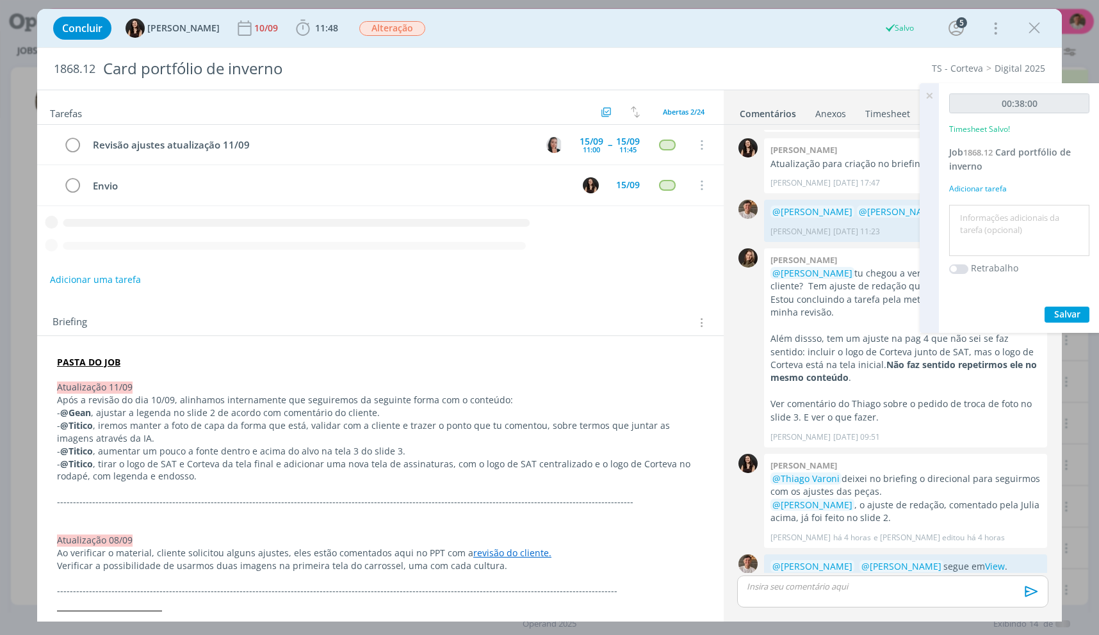
click at [997, 206] on div at bounding box center [1019, 231] width 140 height 52
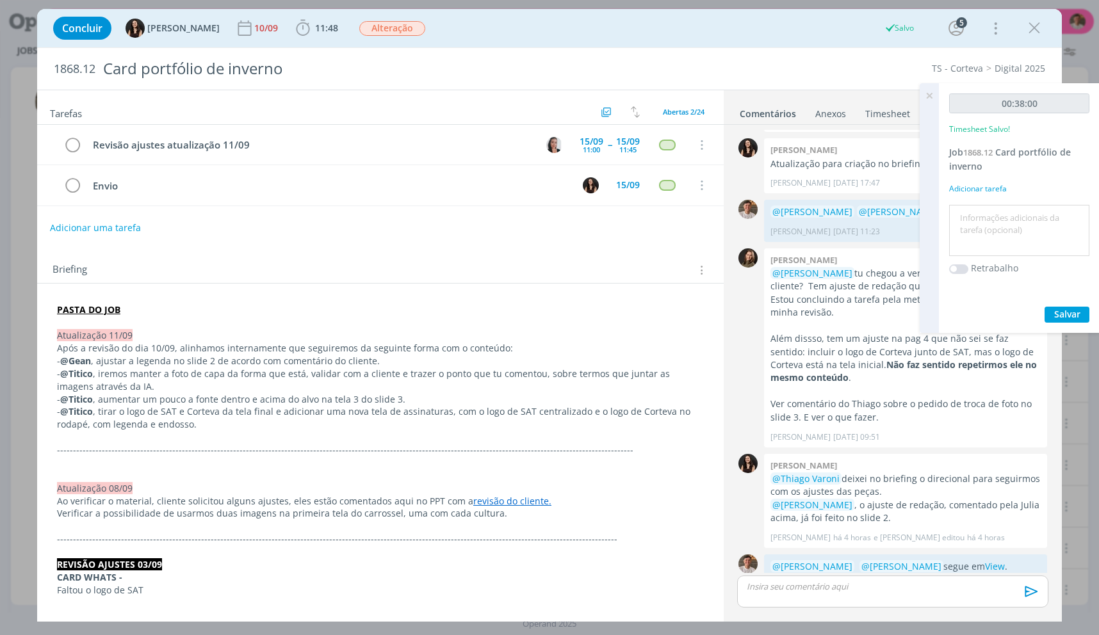
click at [976, 240] on textarea at bounding box center [1019, 230] width 134 height 45
type textarea "ajustes"
click at [1044, 307] on button "Salvar" at bounding box center [1066, 315] width 45 height 16
